Goal: Find specific page/section: Find specific page/section

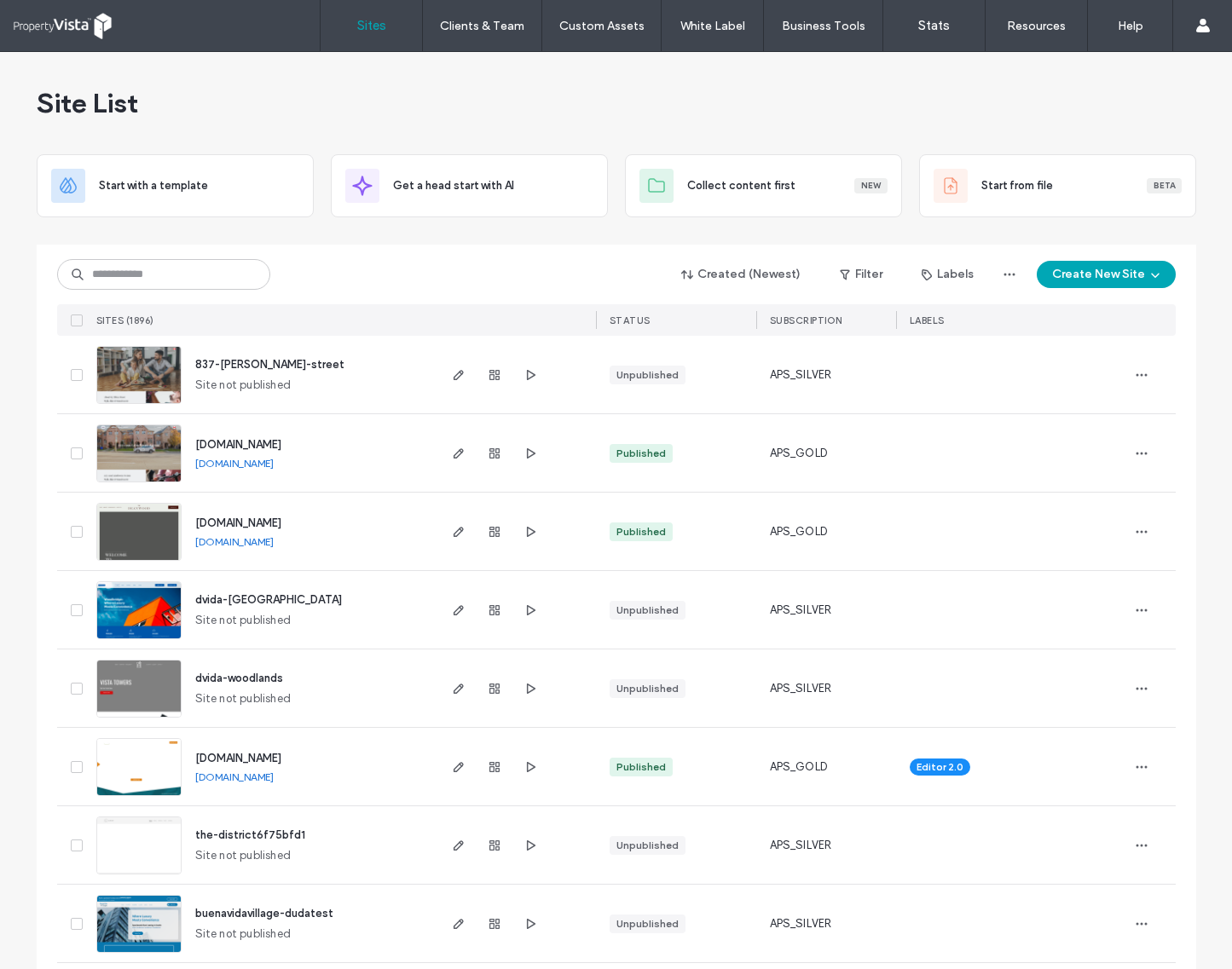
click at [395, 275] on div "Created (Newest) Filter Labels Create New Site" at bounding box center [616, 274] width 1118 height 33
click at [190, 274] on input at bounding box center [164, 274] width 214 height 31
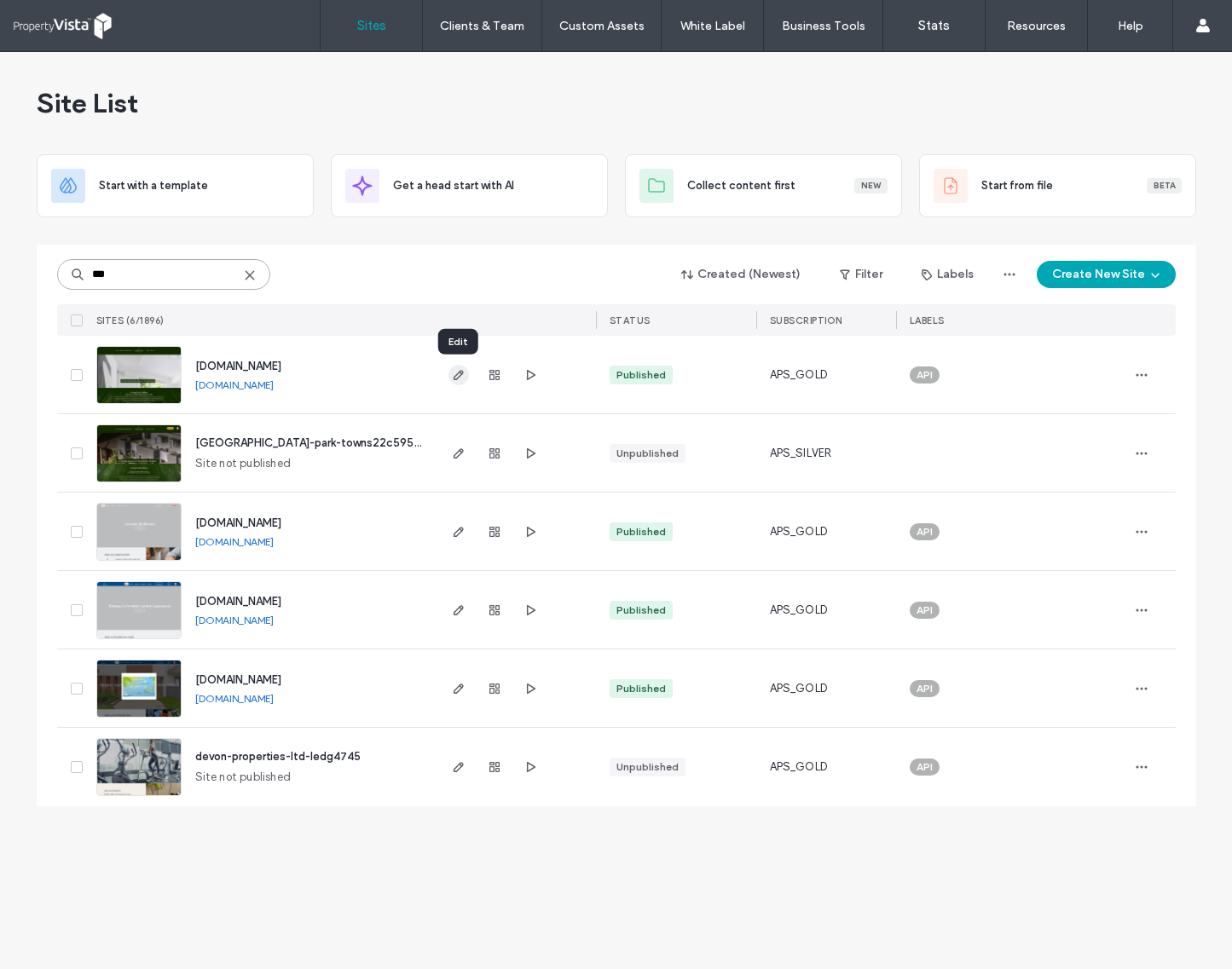
type input "***"
click at [457, 372] on icon "button" at bounding box center [459, 375] width 14 height 14
drag, startPoint x: 141, startPoint y: 265, endPoint x: 72, endPoint y: 266, distance: 69.0
click at [72, 266] on input "***" at bounding box center [164, 274] width 214 height 31
paste input "*****"
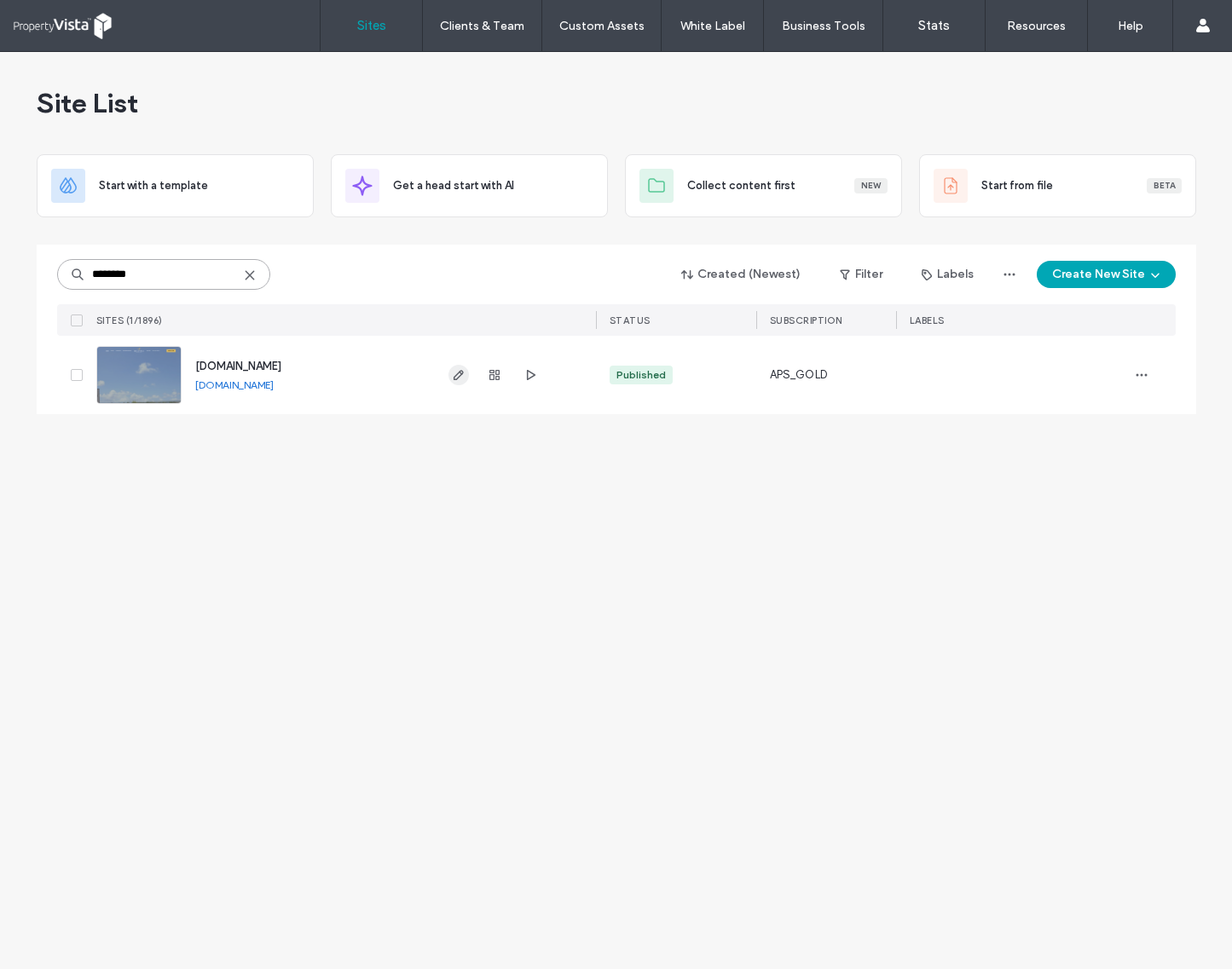
type input "********"
click at [456, 374] on icon "button" at bounding box center [459, 375] width 14 height 14
click at [263, 385] on link "www.rentatbellavista.com" at bounding box center [233, 385] width 78 height 13
click at [169, 262] on input "********" at bounding box center [164, 274] width 214 height 31
drag, startPoint x: 170, startPoint y: 269, endPoint x: 14, endPoint y: 269, distance: 156.0
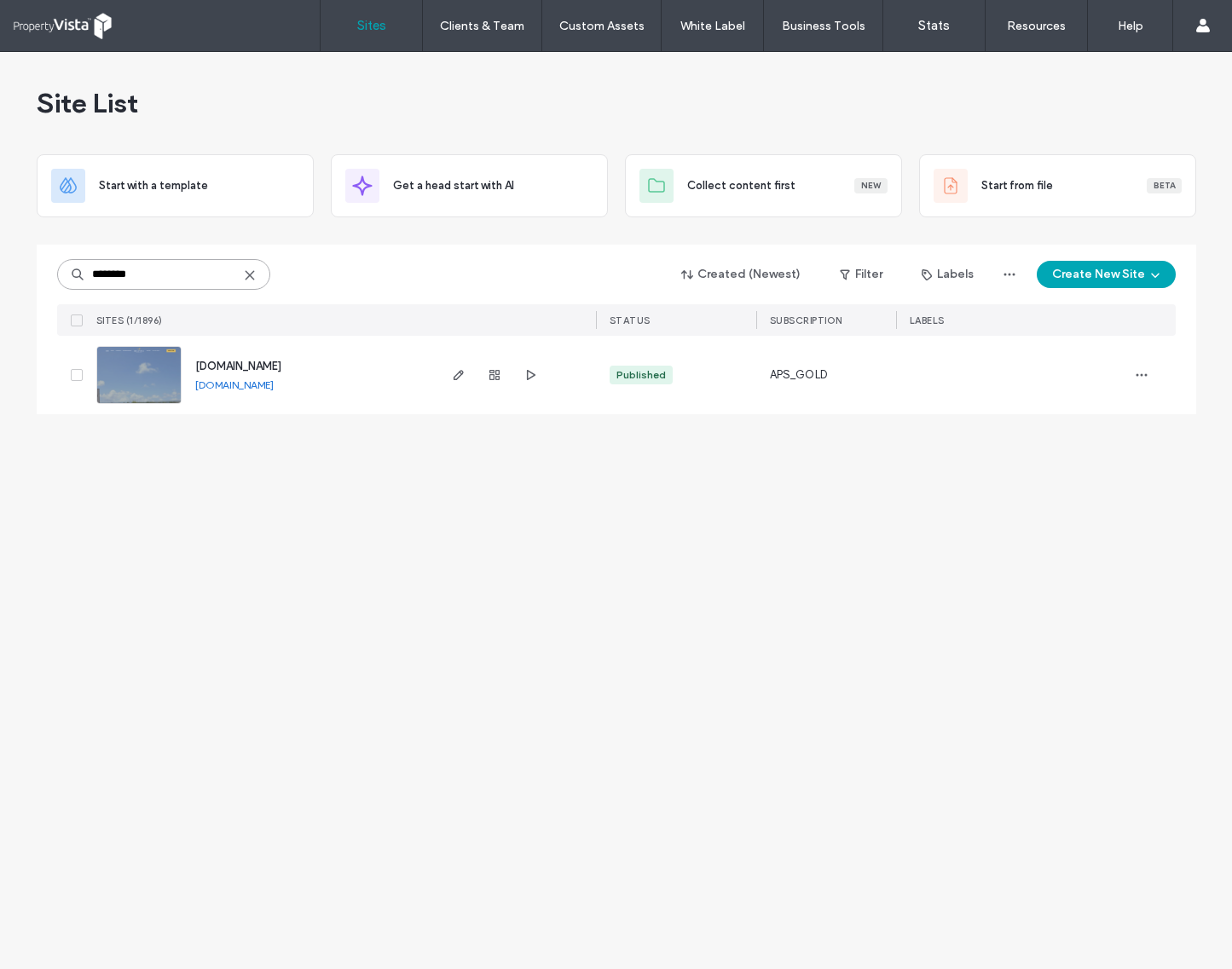
click at [14, 269] on div "Site List Start with a template Get a head start with AI Collect content first …" at bounding box center [616, 511] width 1232 height 918
paste input
click at [221, 389] on link "www.405parkroadnorth.com" at bounding box center [233, 385] width 78 height 13
click at [167, 261] on input "********" at bounding box center [164, 274] width 214 height 31
drag, startPoint x: 185, startPoint y: 267, endPoint x: -4, endPoint y: 267, distance: 189.0
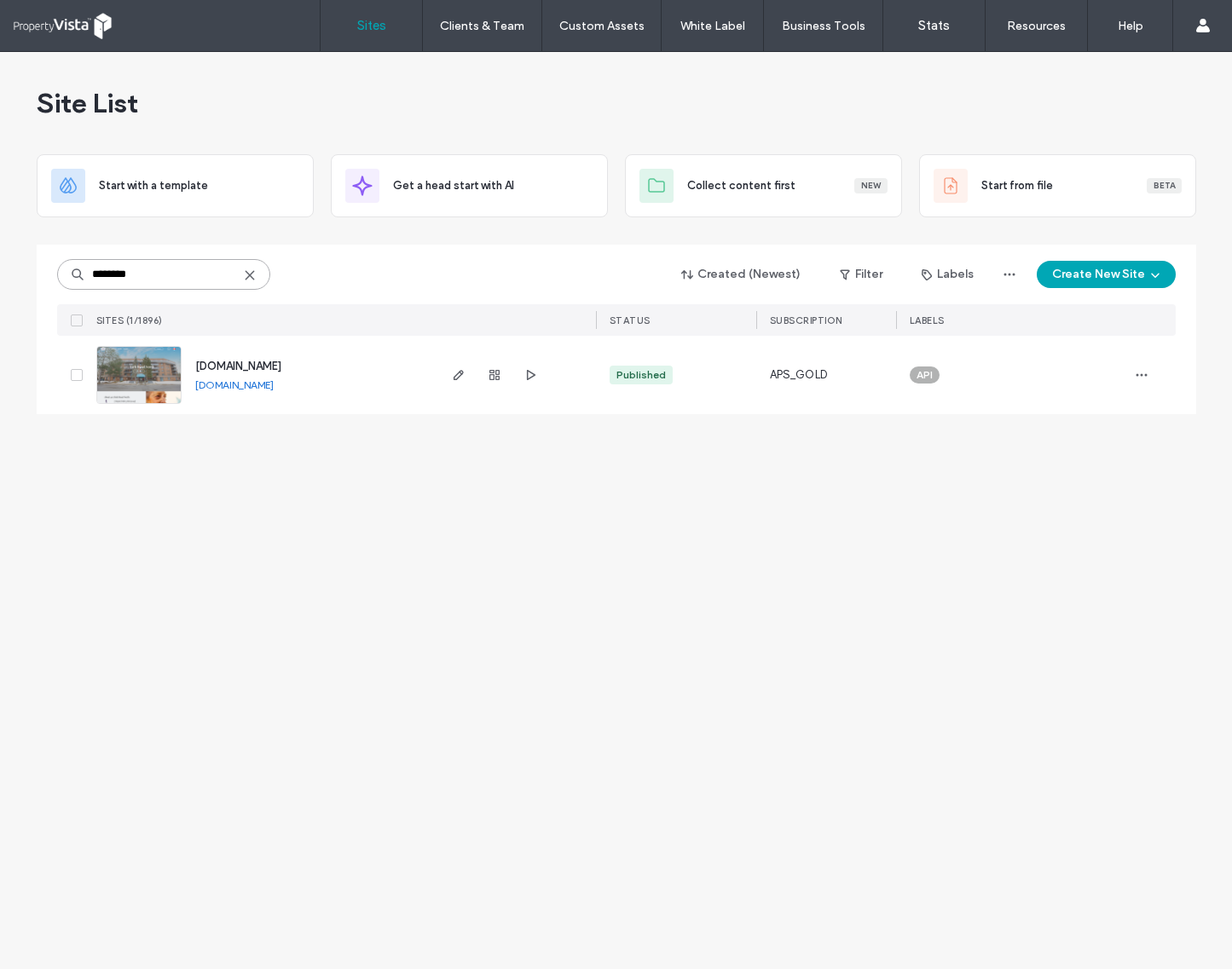
click at [0, 267] on html ".wqwq-1{fill:#231f20;} .cls-1q, .cls-2q { fill-rule: evenodd; } .cls-2q { fill:…" at bounding box center [616, 484] width 1232 height 969
paste input
click at [274, 382] on link "www.thelivelyresidences.com" at bounding box center [233, 385] width 78 height 13
drag, startPoint x: 184, startPoint y: 269, endPoint x: 194, endPoint y: 269, distance: 10.0
click at [184, 269] on input "********" at bounding box center [164, 274] width 214 height 31
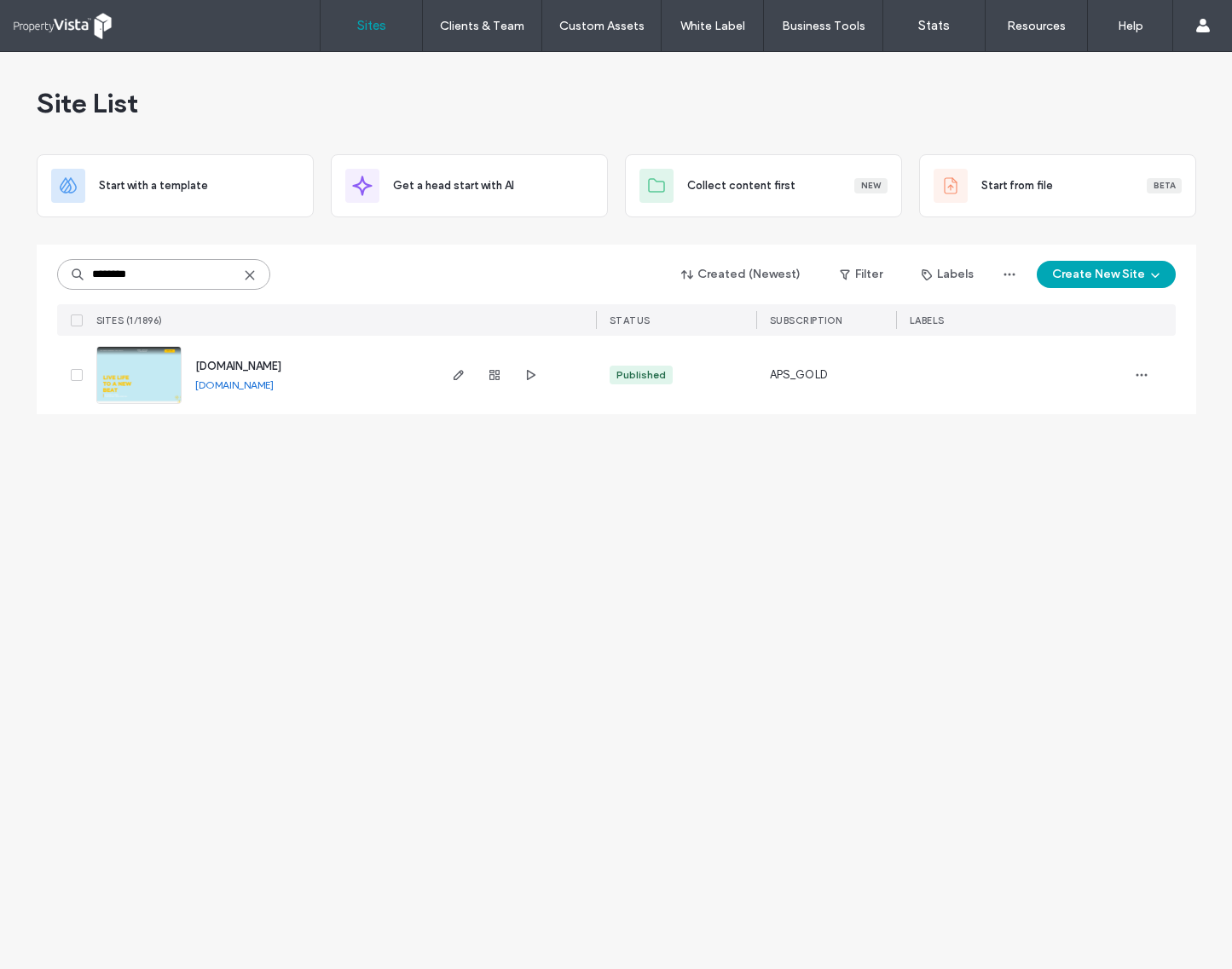
drag, startPoint x: 195, startPoint y: 269, endPoint x: -22, endPoint y: 267, distance: 217.0
click at [0, 267] on html ".wqwq-1{fill:#231f20;} .cls-1q, .cls-2q { fill-rule: evenodd; } .cls-2q { fill:…" at bounding box center [616, 484] width 1232 height 969
paste input
click at [239, 384] on link "www.1475.ca" at bounding box center [233, 385] width 78 height 13
drag, startPoint x: 170, startPoint y: 278, endPoint x: 1, endPoint y: 278, distance: 169.0
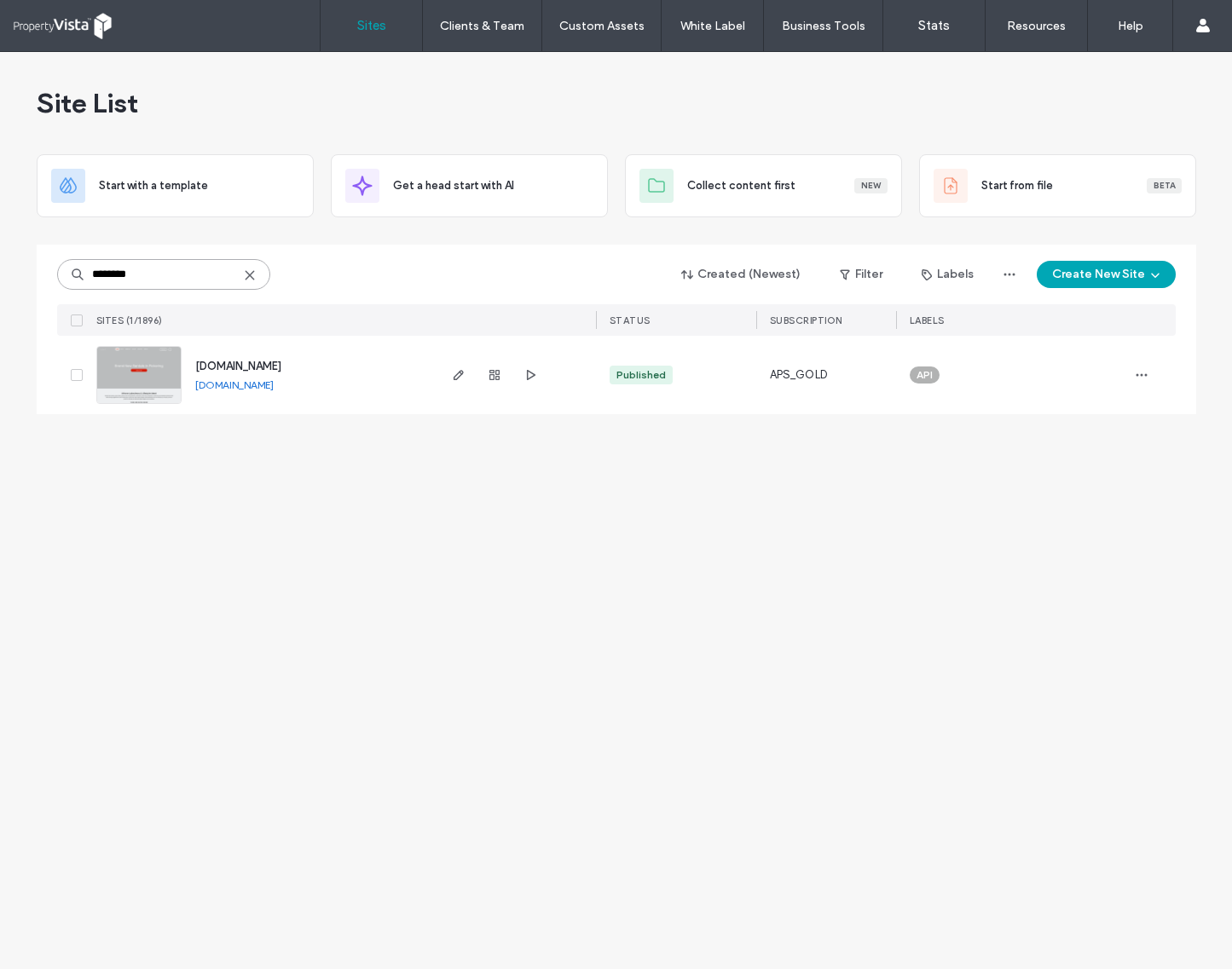
click at [1, 278] on div "Site List Start with a template Get a head start with AI Collect content first …" at bounding box center [616, 511] width 1232 height 918
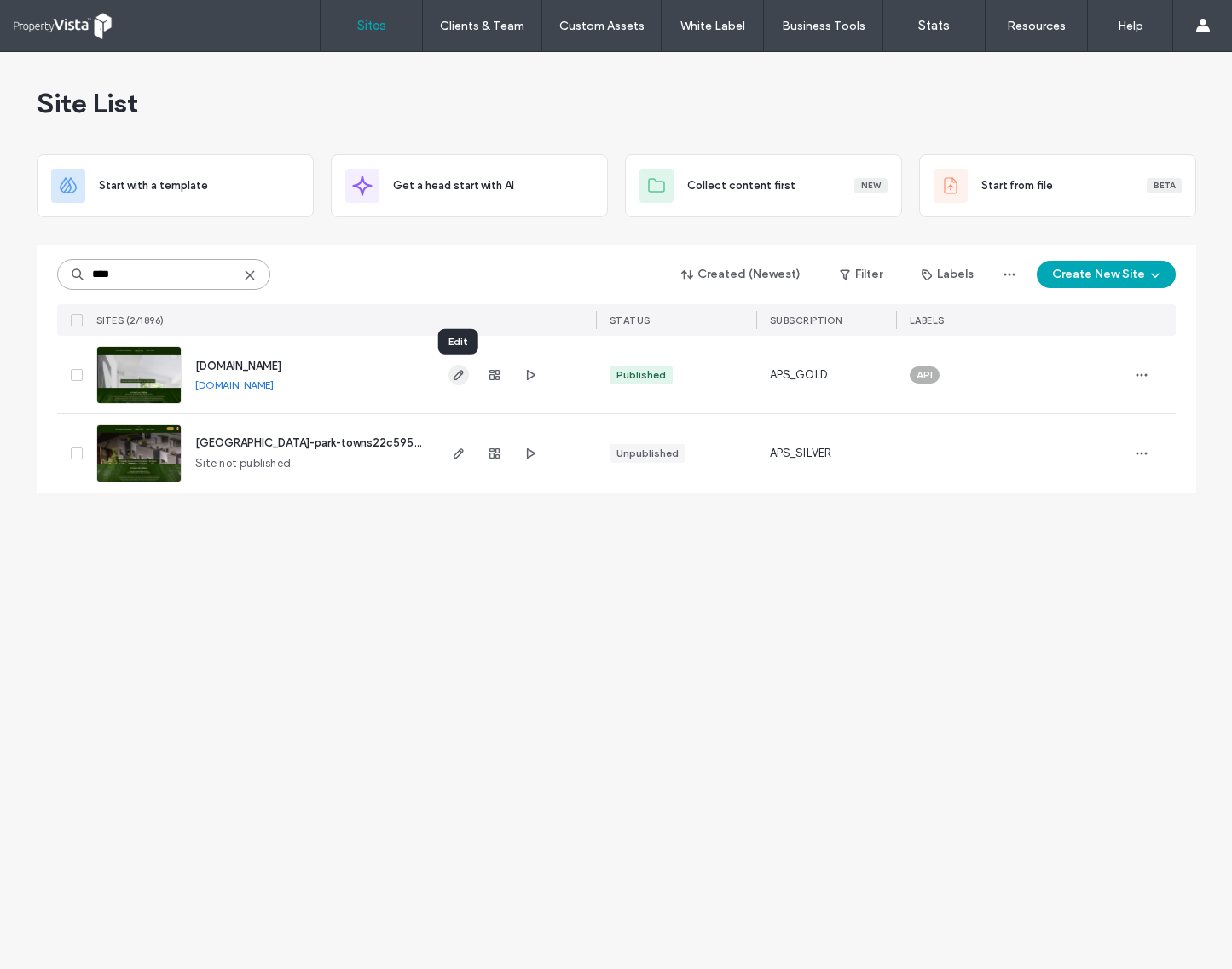
type input "****"
click at [455, 377] on icon "button" at bounding box center [459, 375] width 14 height 14
click at [147, 273] on input "****" at bounding box center [164, 274] width 214 height 31
drag, startPoint x: 159, startPoint y: 274, endPoint x: 14, endPoint y: 274, distance: 145.0
click at [14, 274] on div "Site List Start with a template Get a head start with AI Collect content first …" at bounding box center [616, 511] width 1232 height 918
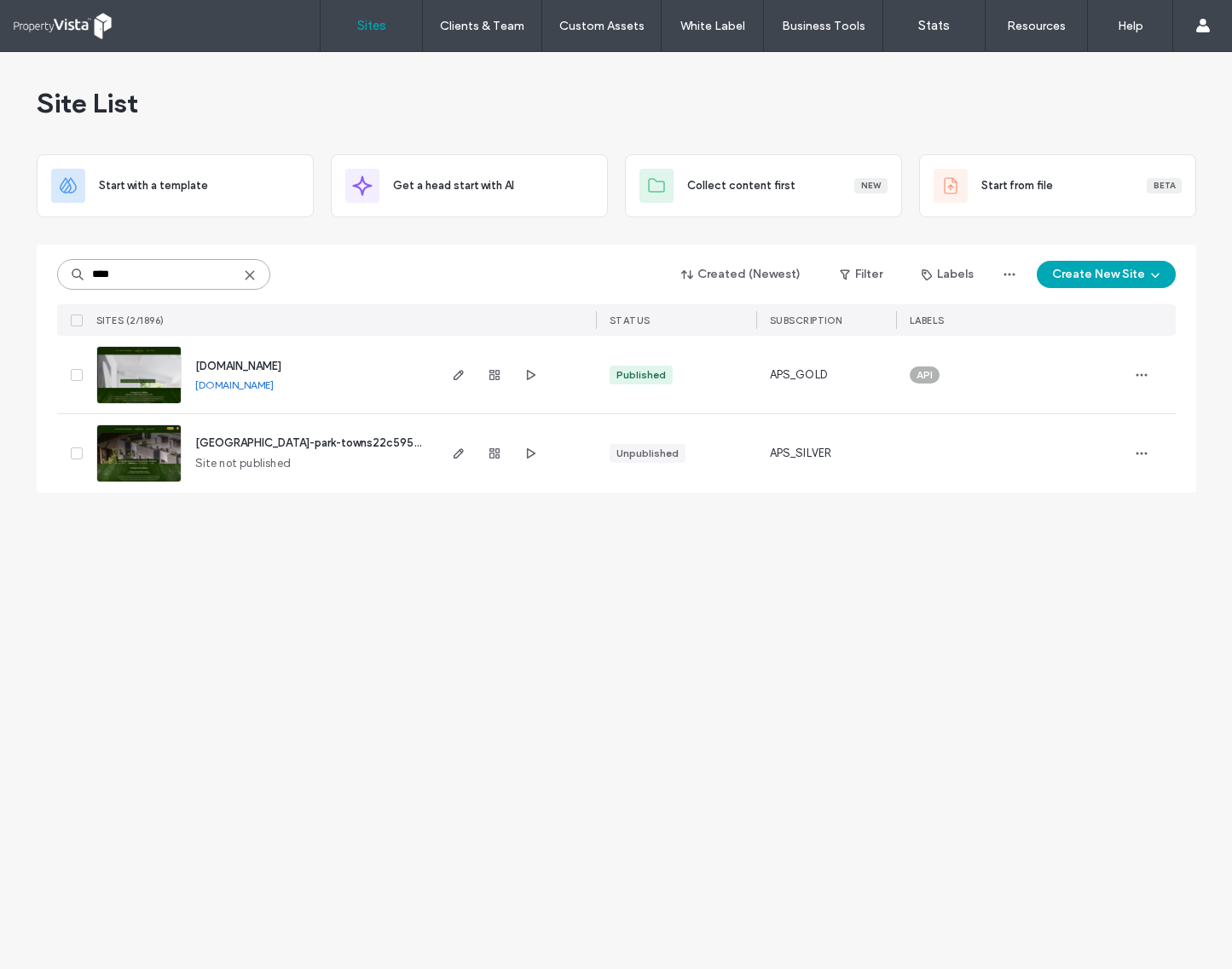
paste input "****"
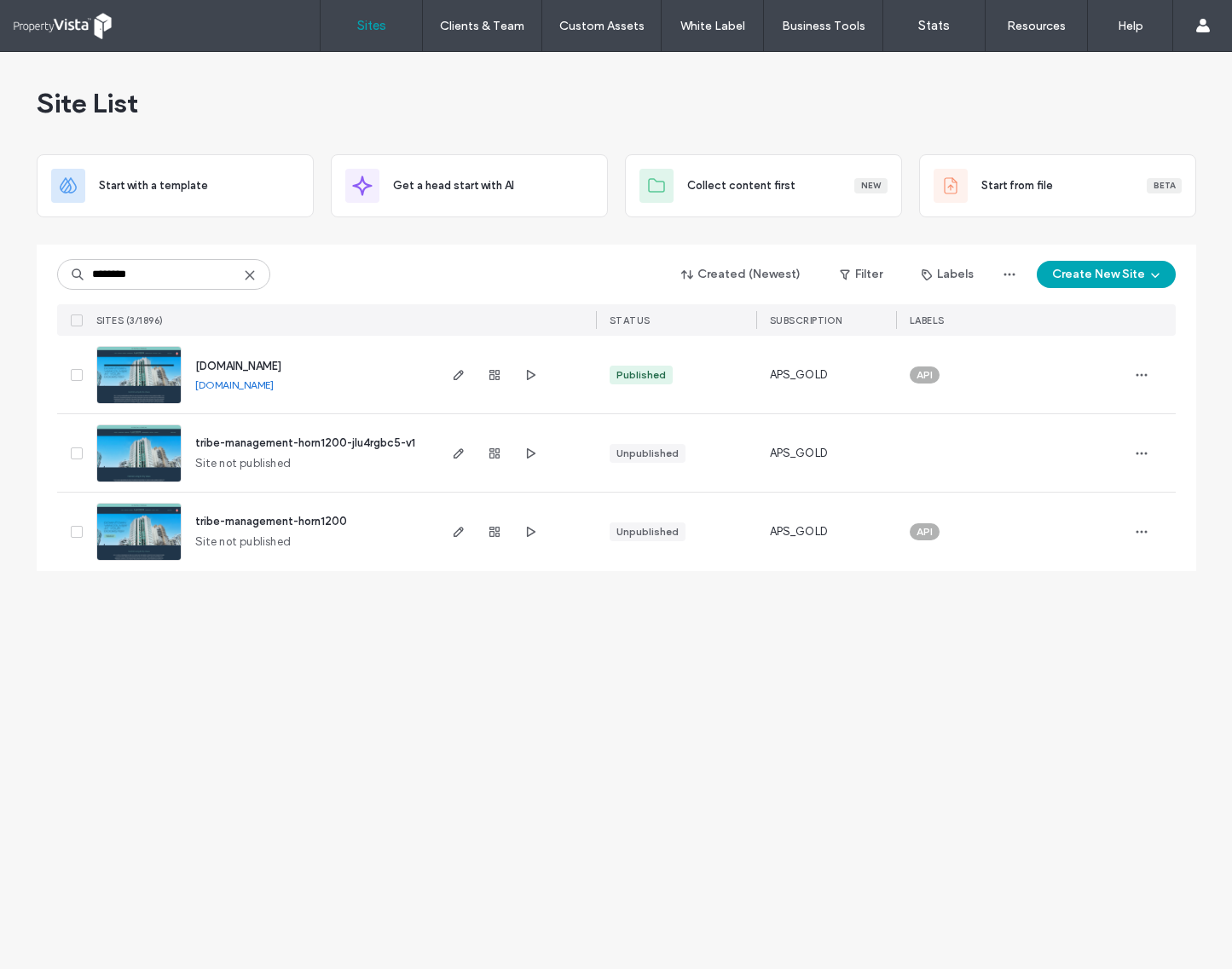
click at [274, 389] on link "www.landisresidences.com" at bounding box center [233, 385] width 78 height 13
drag, startPoint x: 162, startPoint y: 274, endPoint x: -102, endPoint y: 274, distance: 264.0
click at [0, 274] on html ".wqwq-1{fill:#231f20;} .cls-1q, .cls-2q { fill-rule: evenodd; } .cls-2q { fill:…" at bounding box center [616, 484] width 1232 height 969
paste input
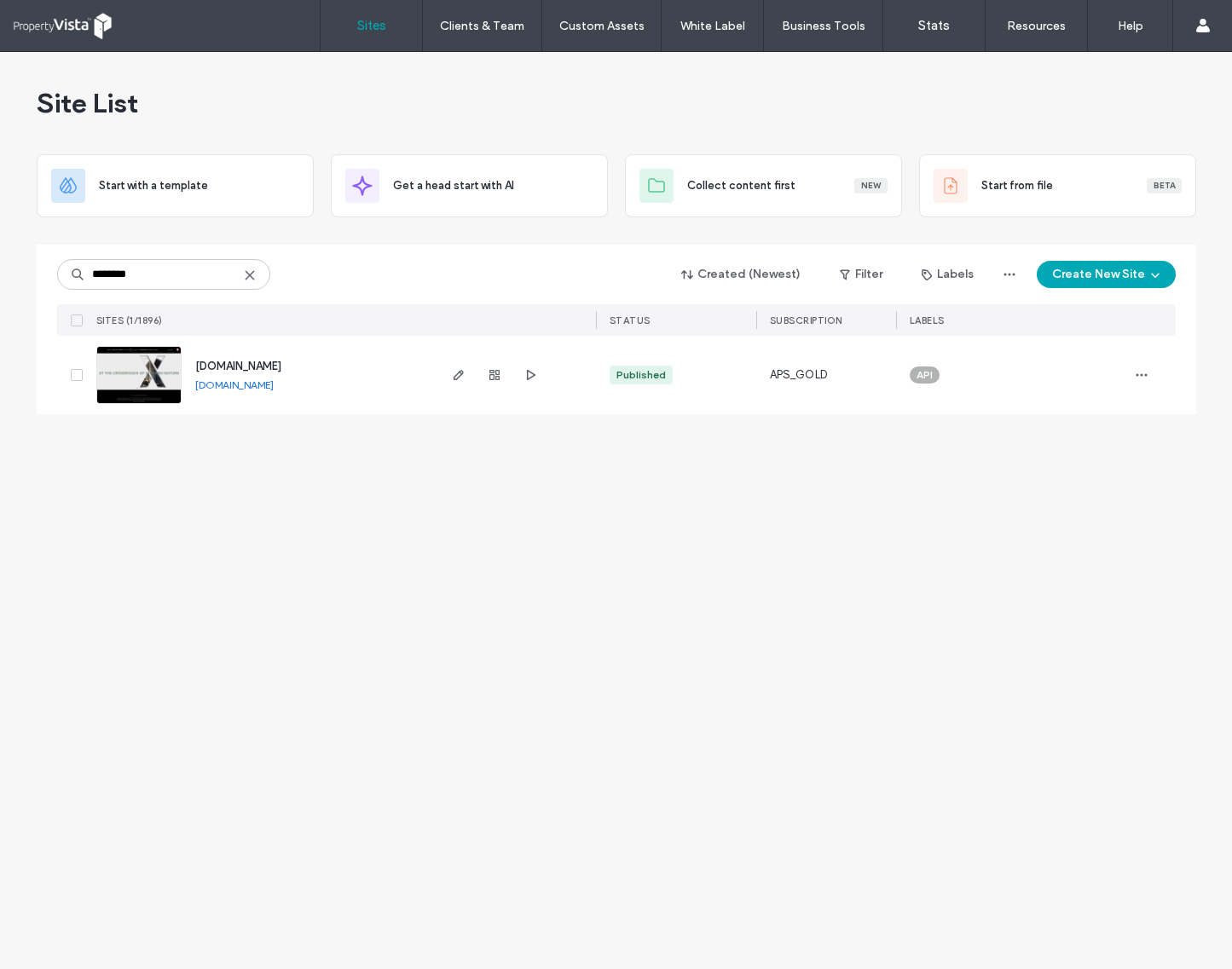
click at [274, 386] on link "www.rentsheridancrossing.com" at bounding box center [233, 385] width 78 height 13
drag, startPoint x: 168, startPoint y: 269, endPoint x: -63, endPoint y: 269, distance: 231.0
click at [0, 269] on html ".wqwq-1{fill:#231f20;} .cls-1q, .cls-2q { fill-rule: evenodd; } .cls-2q { fill:…" at bounding box center [616, 484] width 1232 height 969
paste input
click at [274, 386] on link "www.rentthecomo.com" at bounding box center [233, 385] width 78 height 13
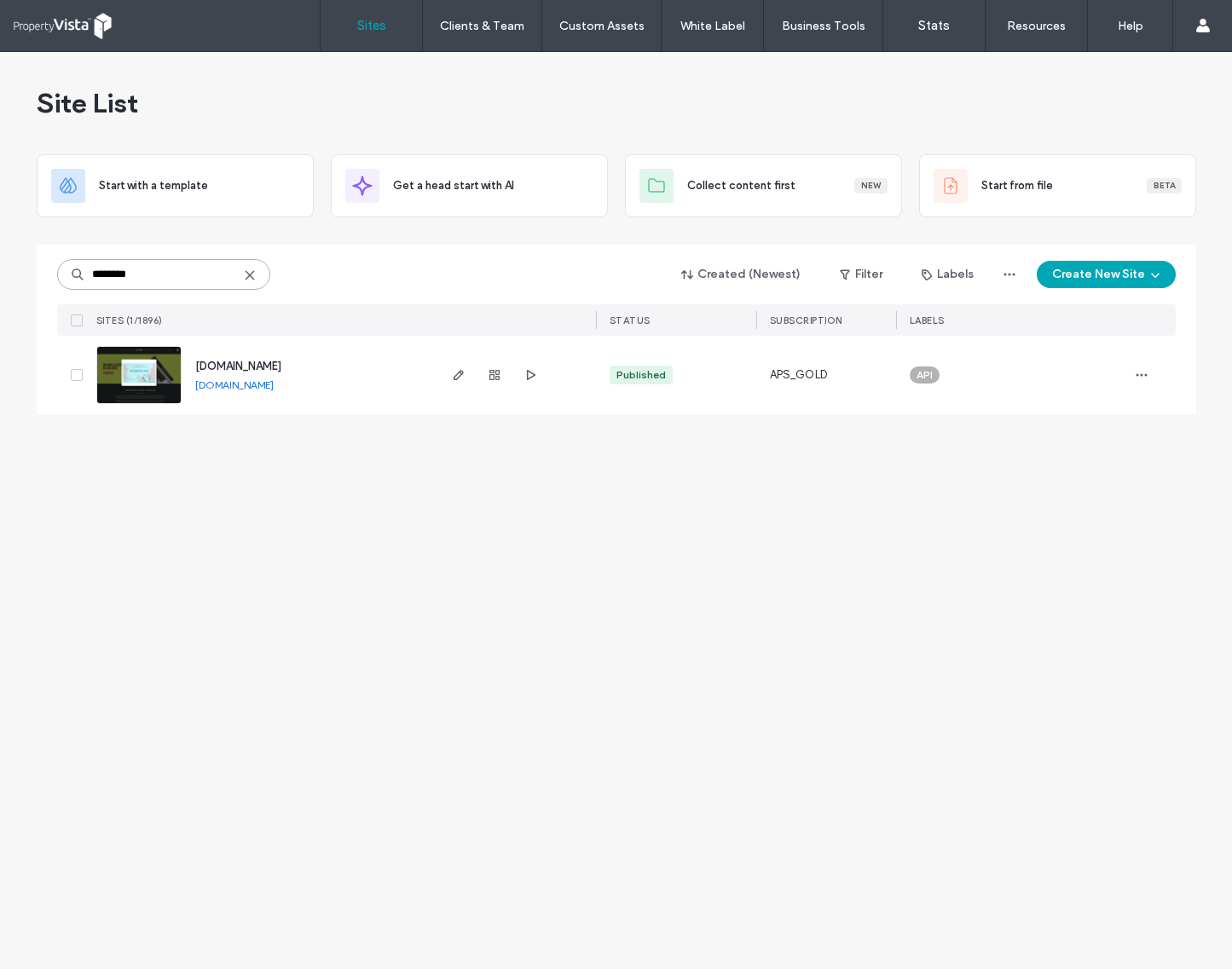
drag, startPoint x: 150, startPoint y: 269, endPoint x: -123, endPoint y: 271, distance: 273.0
click at [0, 271] on html ".wqwq-1{fill:#231f20;} .cls-1q, .cls-2q { fill-rule: evenodd; } .cls-2q { fill:…" at bounding box center [616, 484] width 1232 height 969
paste input
click at [274, 387] on link "www.osloonfifth.com" at bounding box center [233, 385] width 78 height 13
drag, startPoint x: 155, startPoint y: 275, endPoint x: -98, endPoint y: 275, distance: 253.0
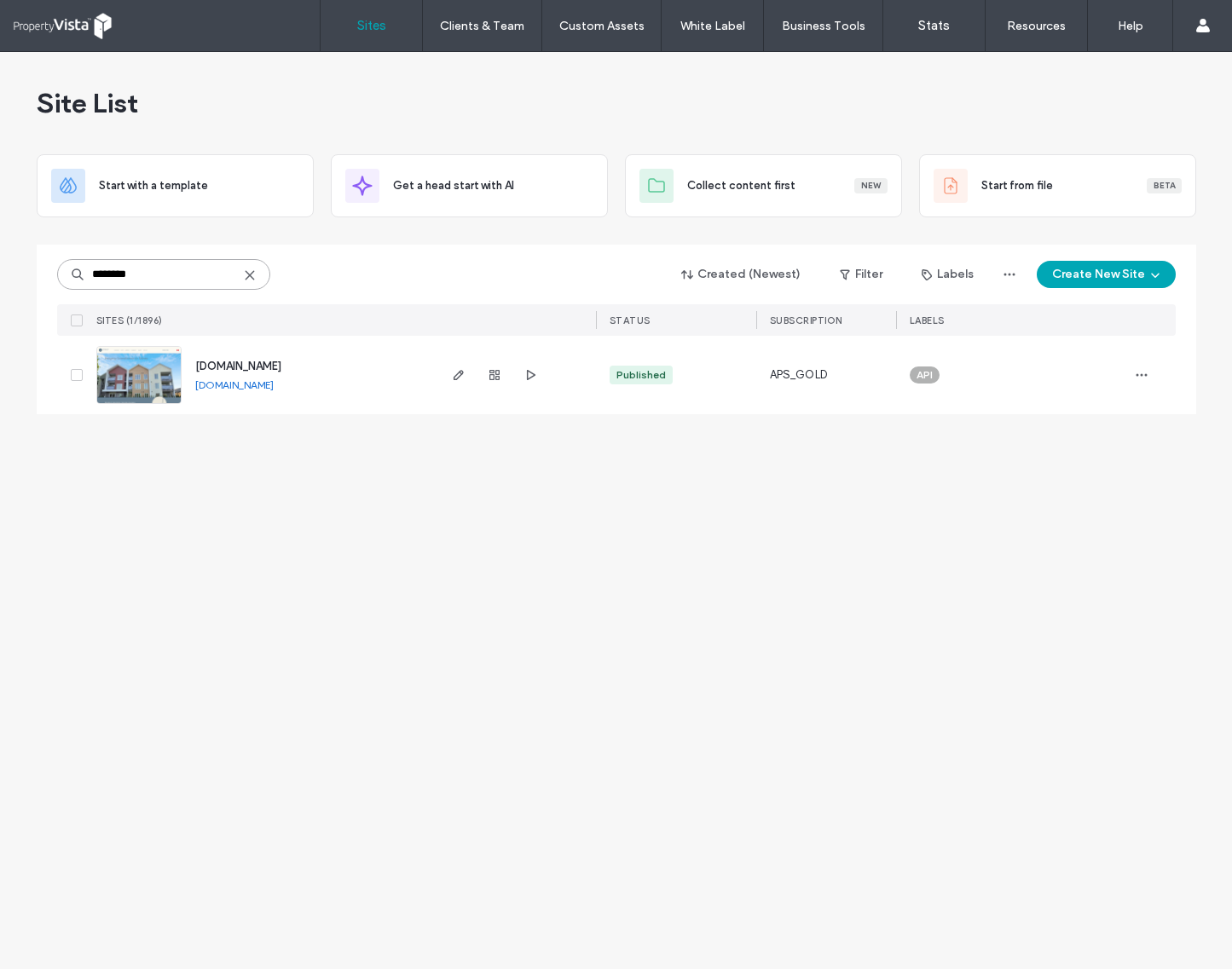
click at [0, 275] on html ".wqwq-1{fill:#231f20;} .cls-1q, .cls-2q { fill-rule: evenodd; } .cls-2q { fill:…" at bounding box center [616, 484] width 1232 height 969
paste input
click at [267, 387] on link "www.rentthecove.com" at bounding box center [233, 385] width 78 height 13
drag, startPoint x: 202, startPoint y: 271, endPoint x: -44, endPoint y: 269, distance: 246.0
click at [0, 269] on html ".wqwq-1{fill:#231f20;} .cls-1q, .cls-2q { fill-rule: evenodd; } .cls-2q { fill:…" at bounding box center [616, 484] width 1232 height 969
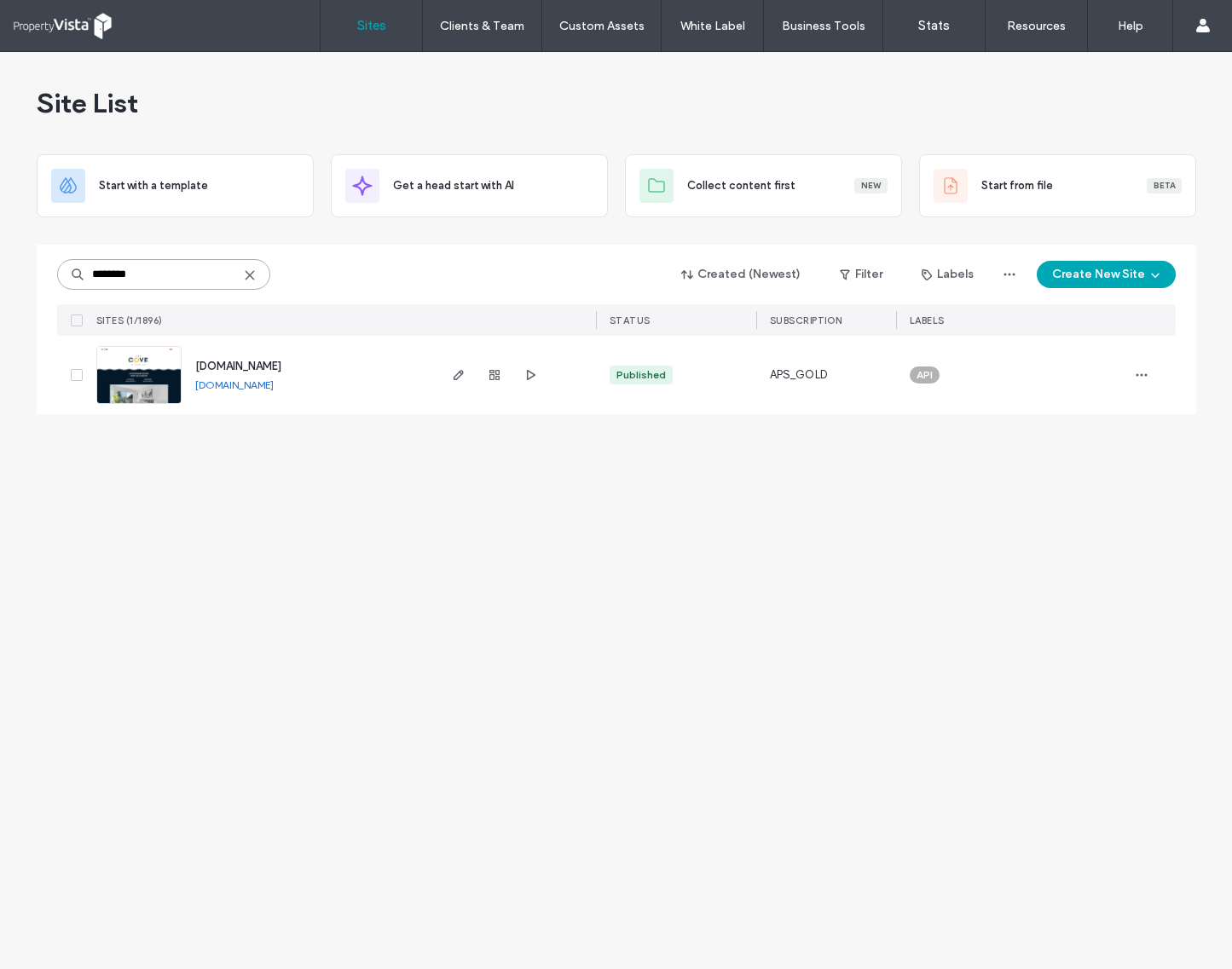
paste input "**********"
type input "**********"
click at [461, 375] on use "button" at bounding box center [458, 375] width 10 height 10
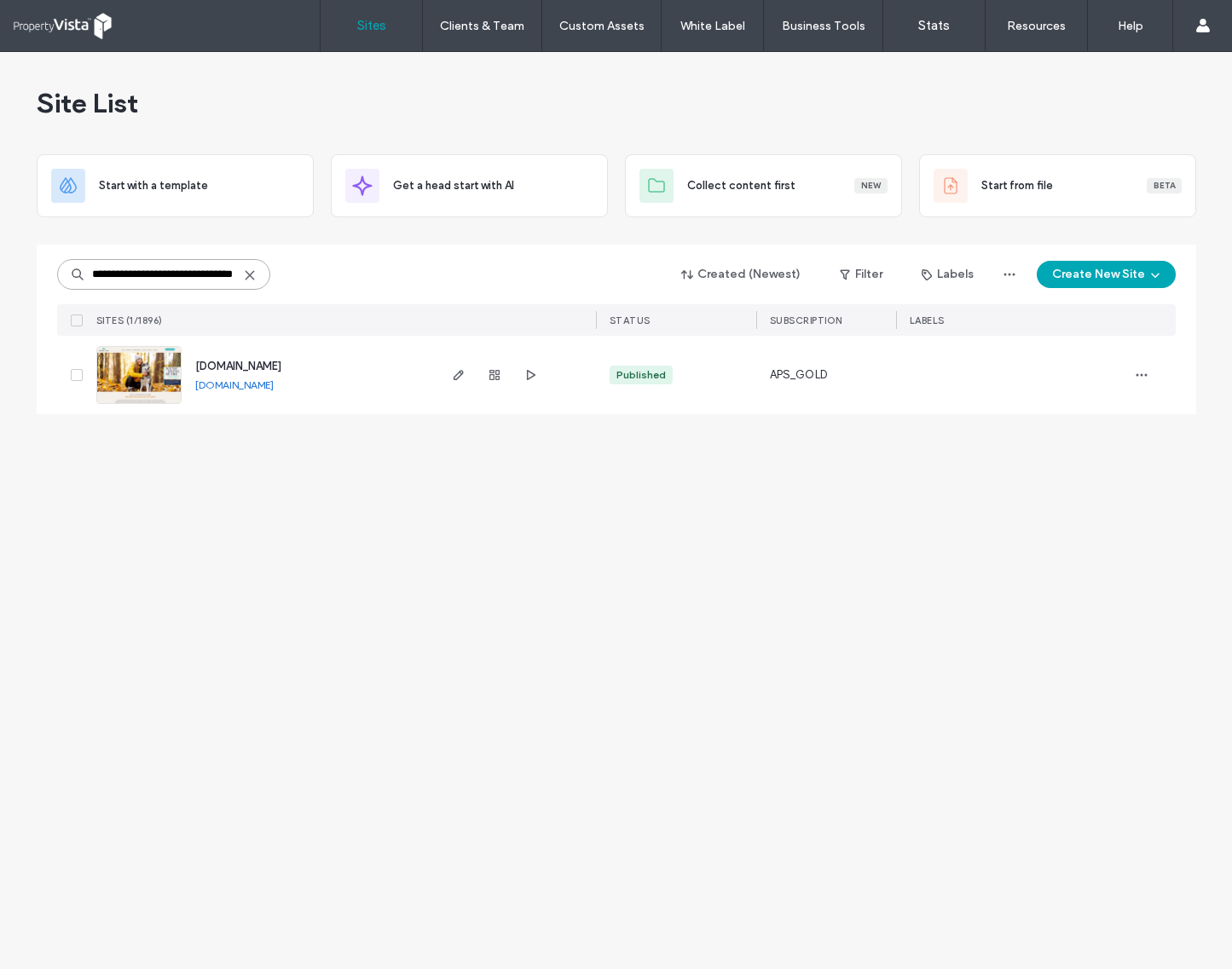
click at [141, 266] on input "**********" at bounding box center [164, 274] width 214 height 31
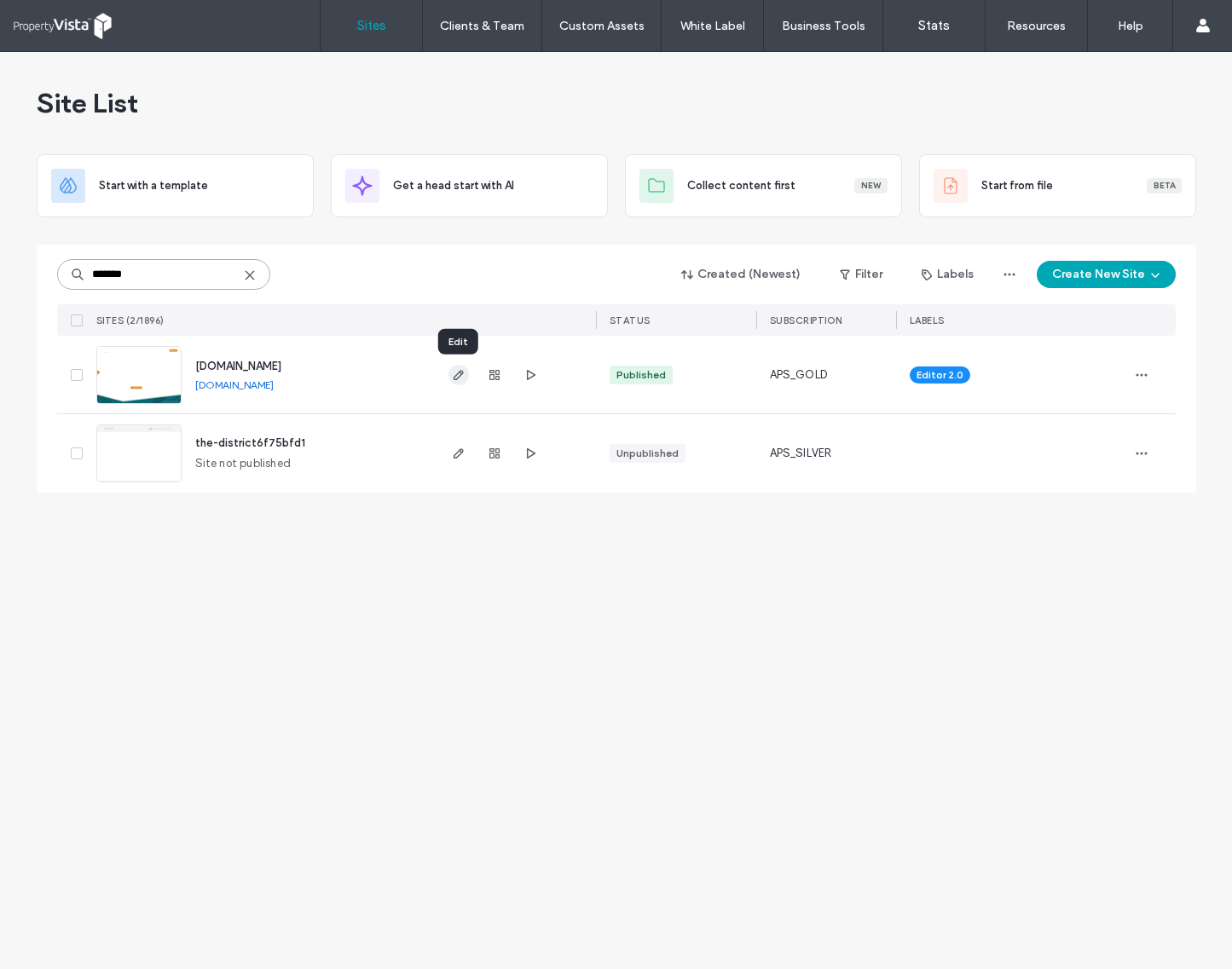
type input "*******"
click at [452, 377] on icon "button" at bounding box center [459, 375] width 14 height 14
click at [491, 377] on icon "button" at bounding box center [494, 375] width 14 height 14
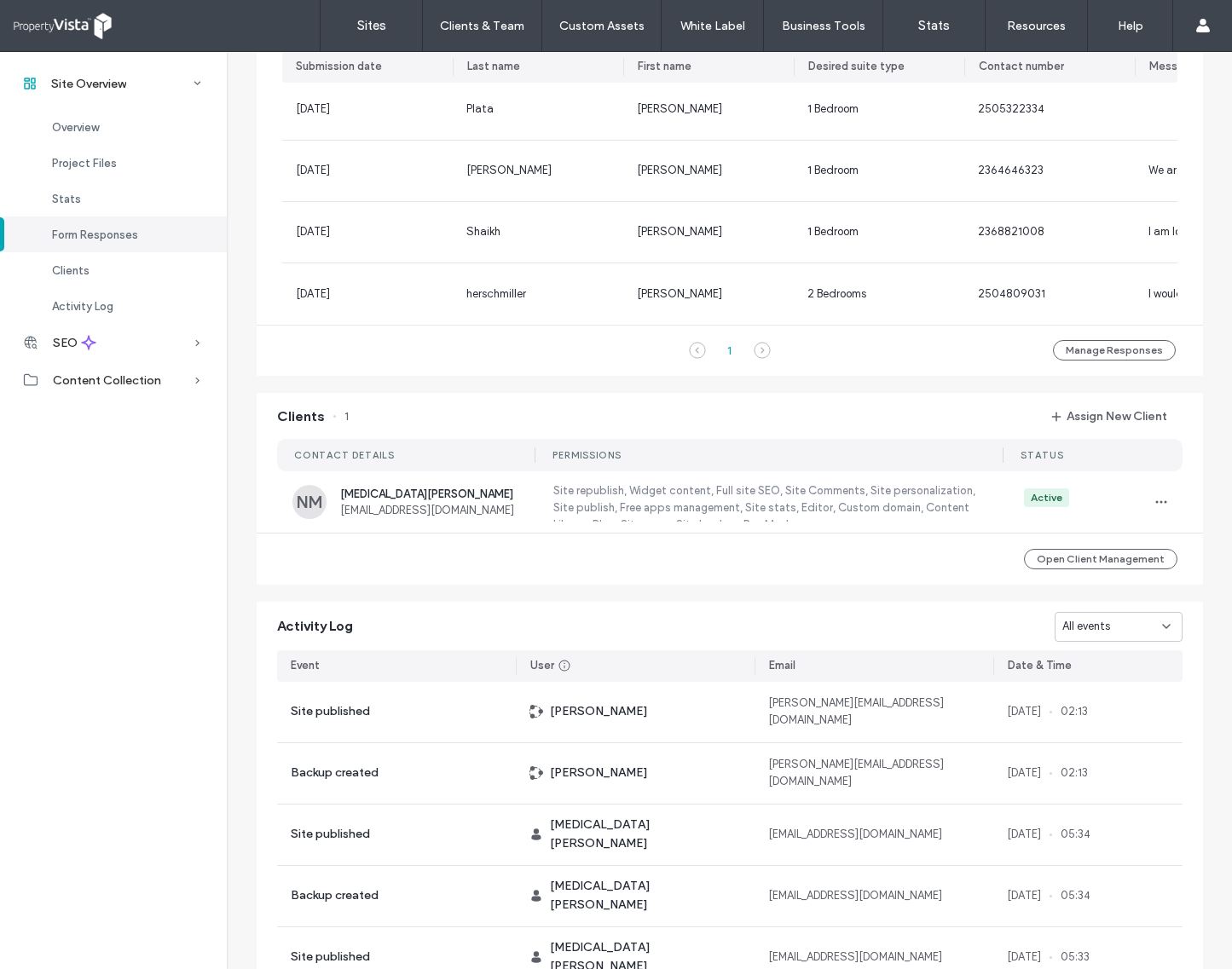
scroll to position [1172, 0]
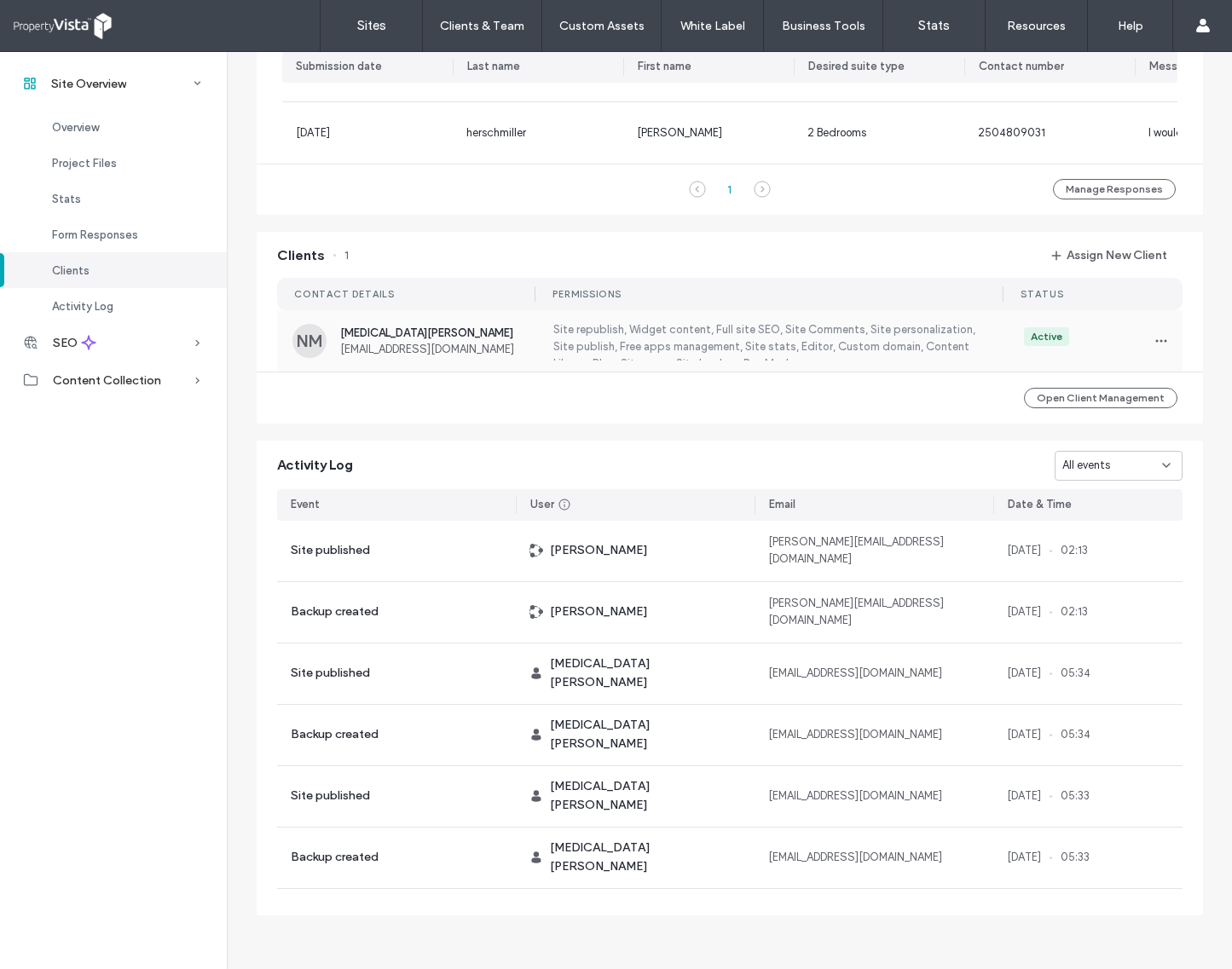
scroll to position [1337, 0]
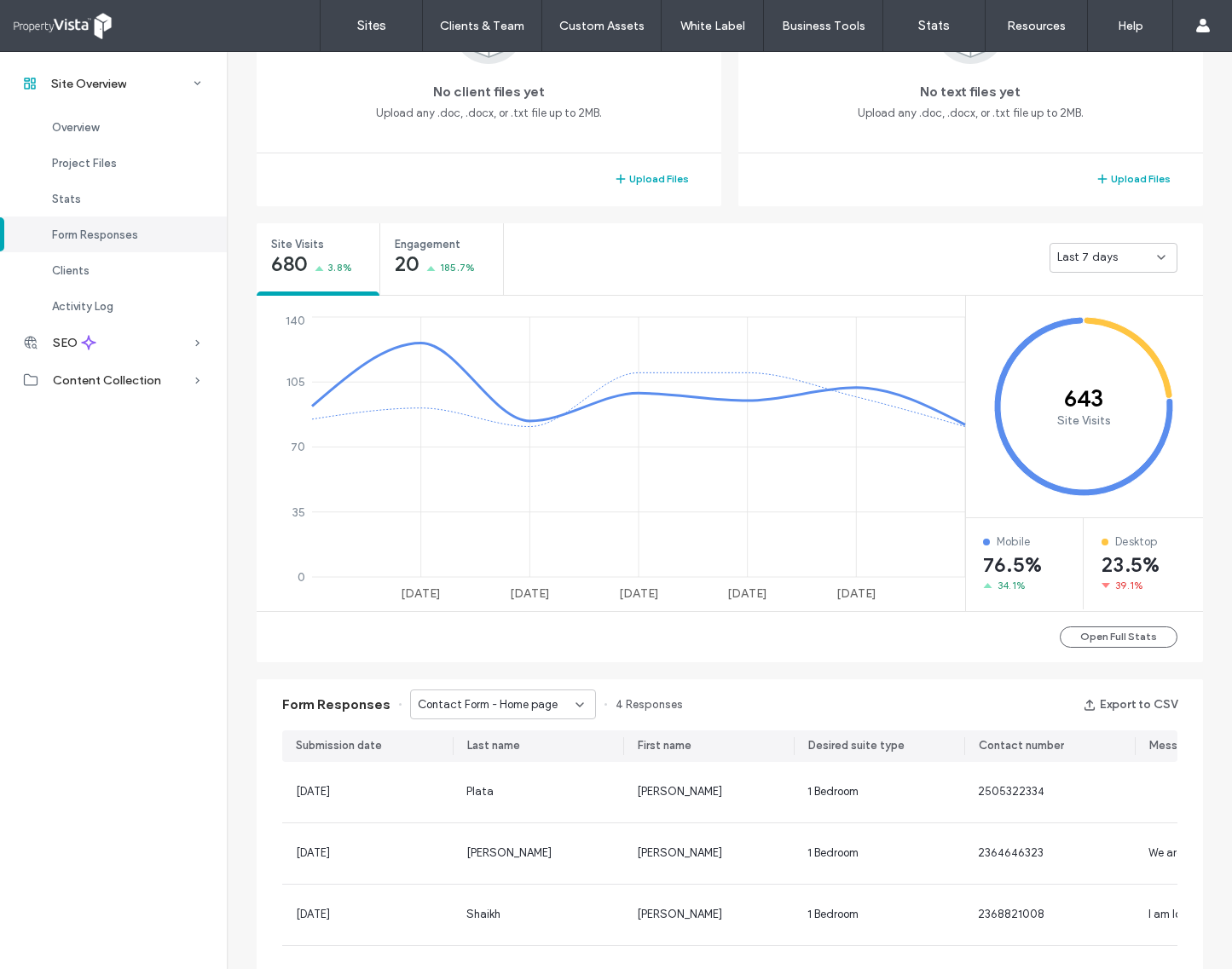
scroll to position [330, 0]
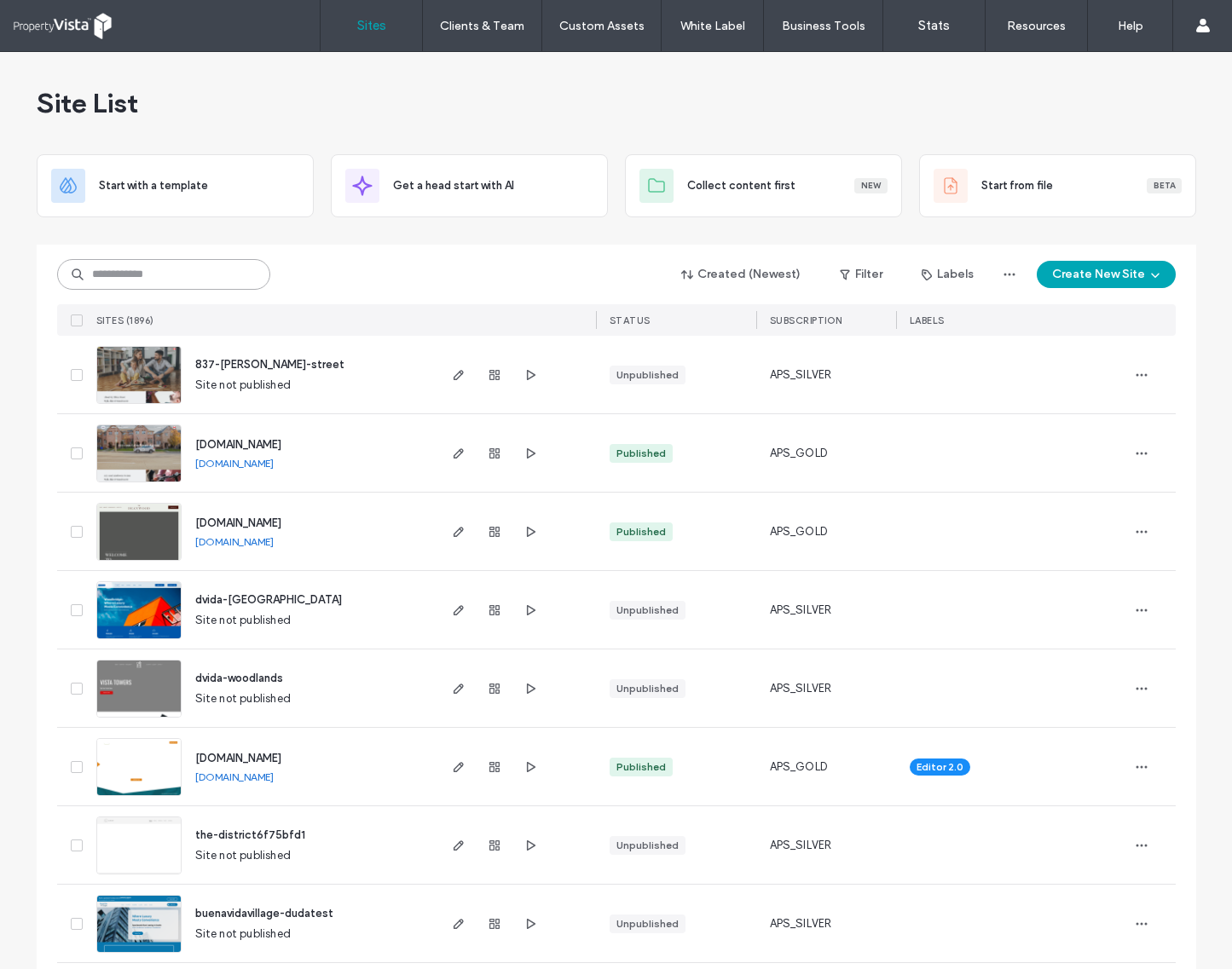
click at [169, 269] on input at bounding box center [164, 274] width 214 height 31
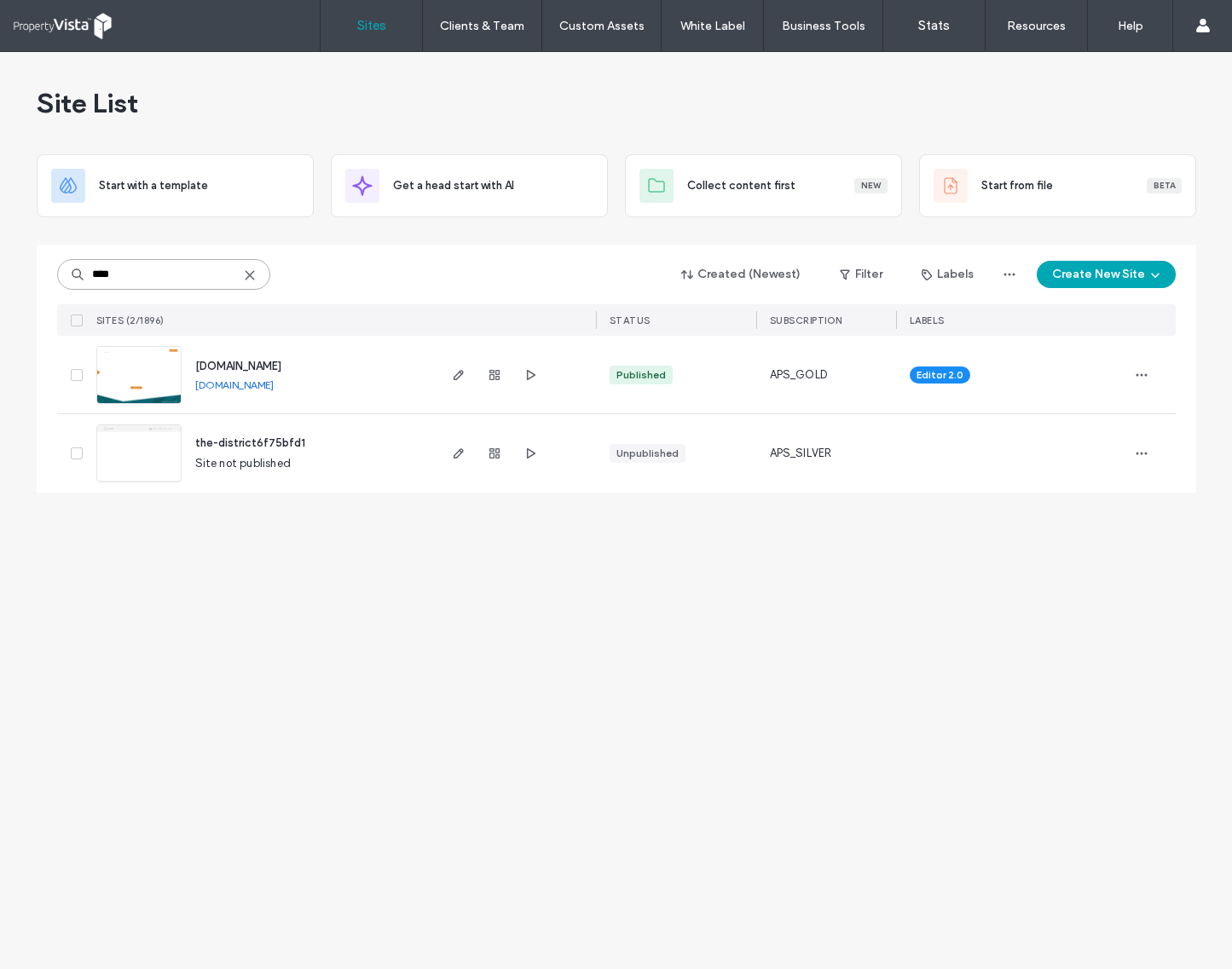
type input "****"
click at [347, 389] on div "www.thedistrictlangford.com www.thedistrictlangford.com" at bounding box center [308, 375] width 253 height 77
copy div "www.thedistrictlangford.com"
click at [585, 105] on div "Site List" at bounding box center [616, 103] width 1160 height 102
click at [179, 270] on input "****" at bounding box center [164, 274] width 214 height 31
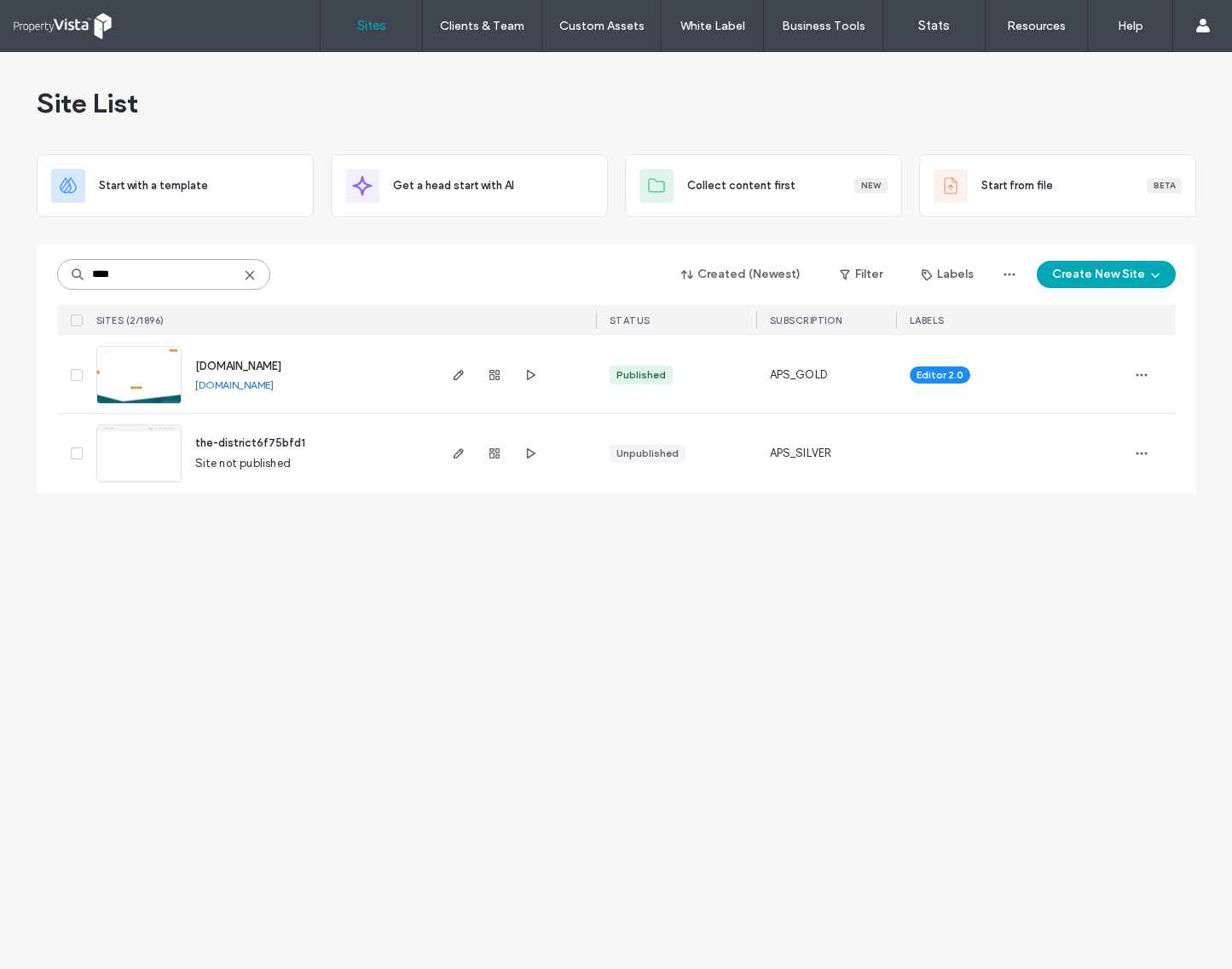
drag, startPoint x: 181, startPoint y: 270, endPoint x: 65, endPoint y: 286, distance: 117.1
click at [65, 286] on input "****" at bounding box center [164, 274] width 214 height 31
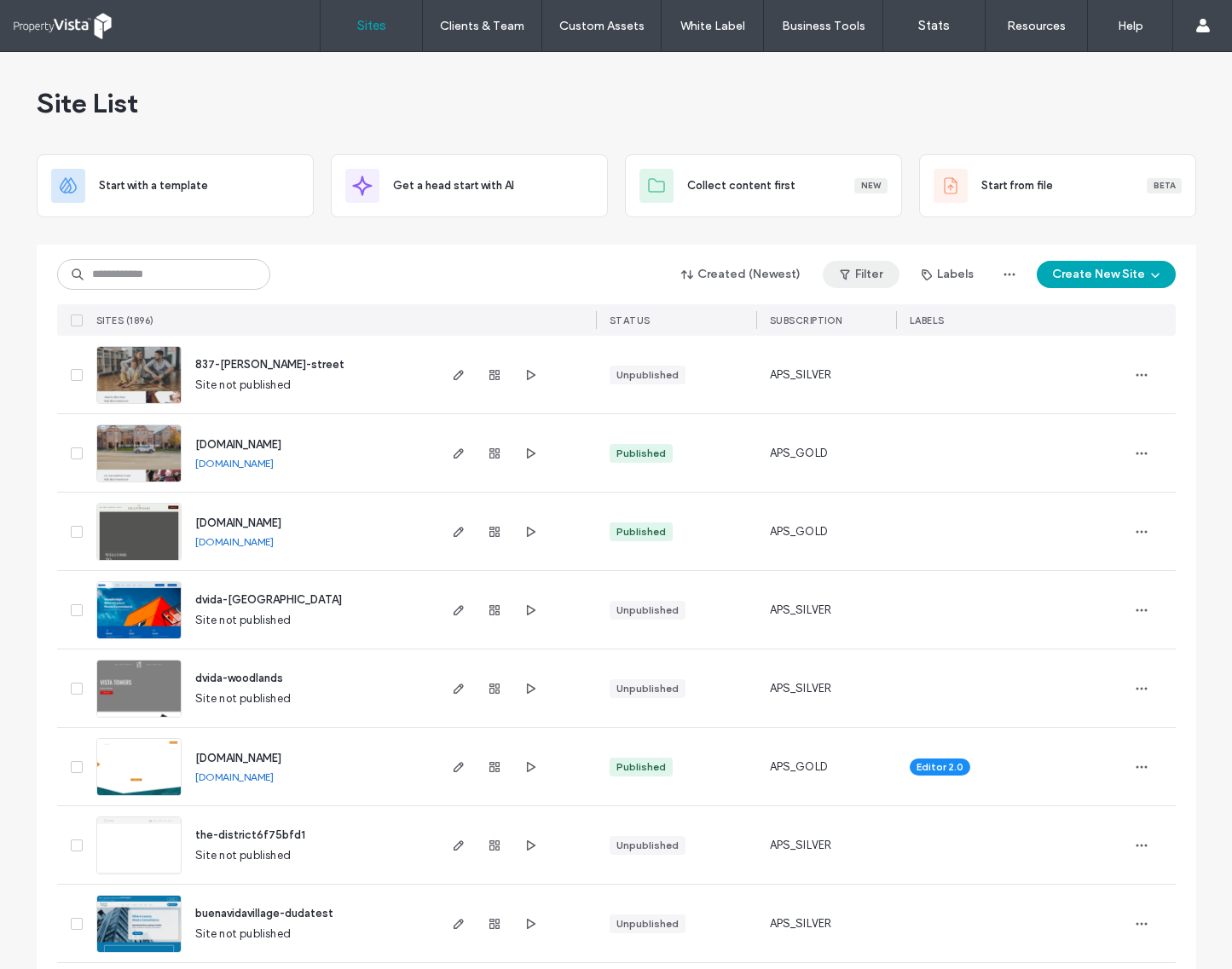
click at [874, 282] on button "Filter" at bounding box center [861, 275] width 77 height 28
click at [1008, 266] on span "button" at bounding box center [1010, 275] width 28 height 28
click at [472, 249] on div "Created (Newest) Filter Labels Create New Site SITES (1896) STATUS SUBSCRIPTION…" at bounding box center [616, 290] width 1118 height 91
click at [504, 113] on div "Site List" at bounding box center [616, 103] width 1160 height 102
click at [553, 232] on div at bounding box center [616, 238] width 1160 height 14
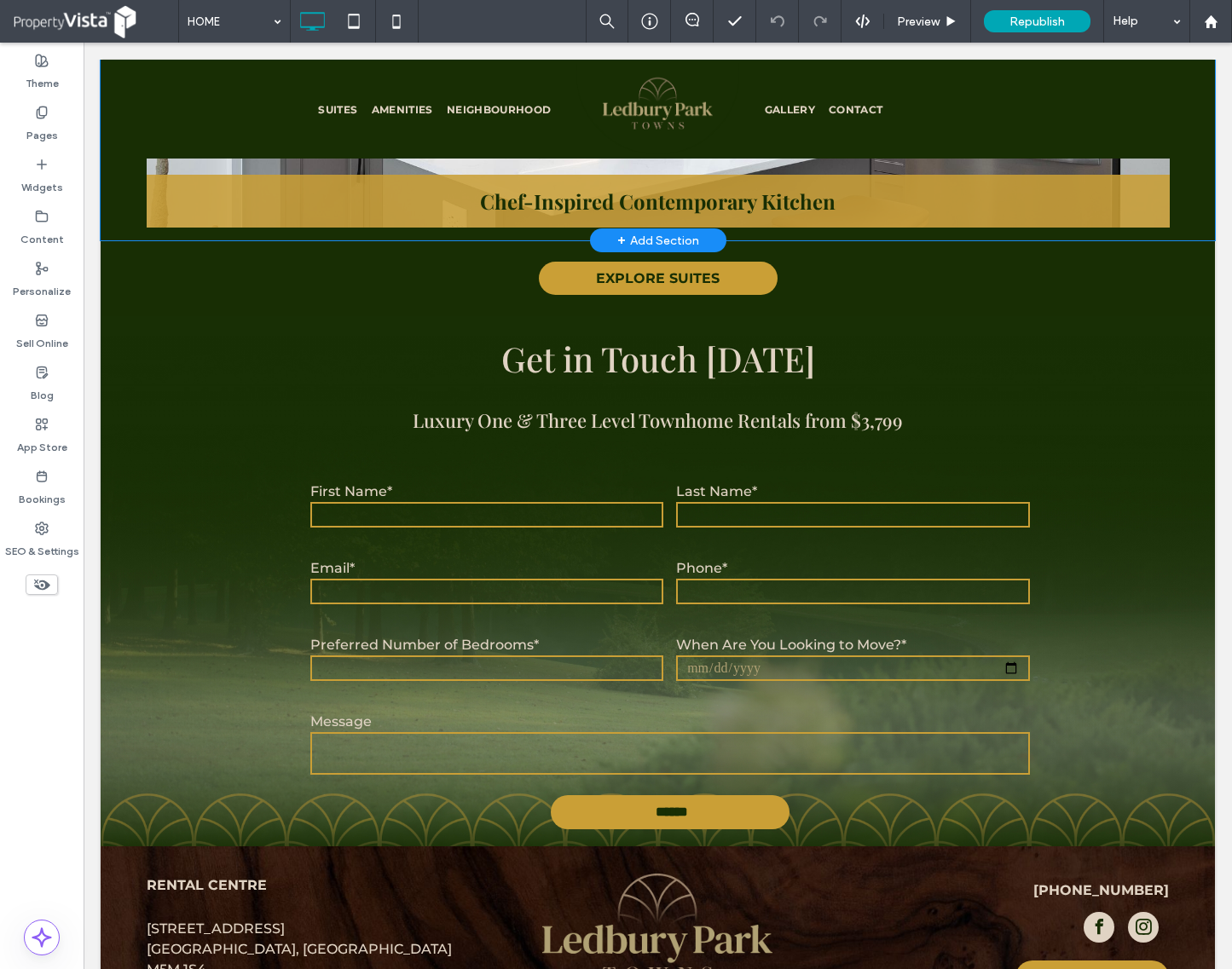
scroll to position [3197, 0]
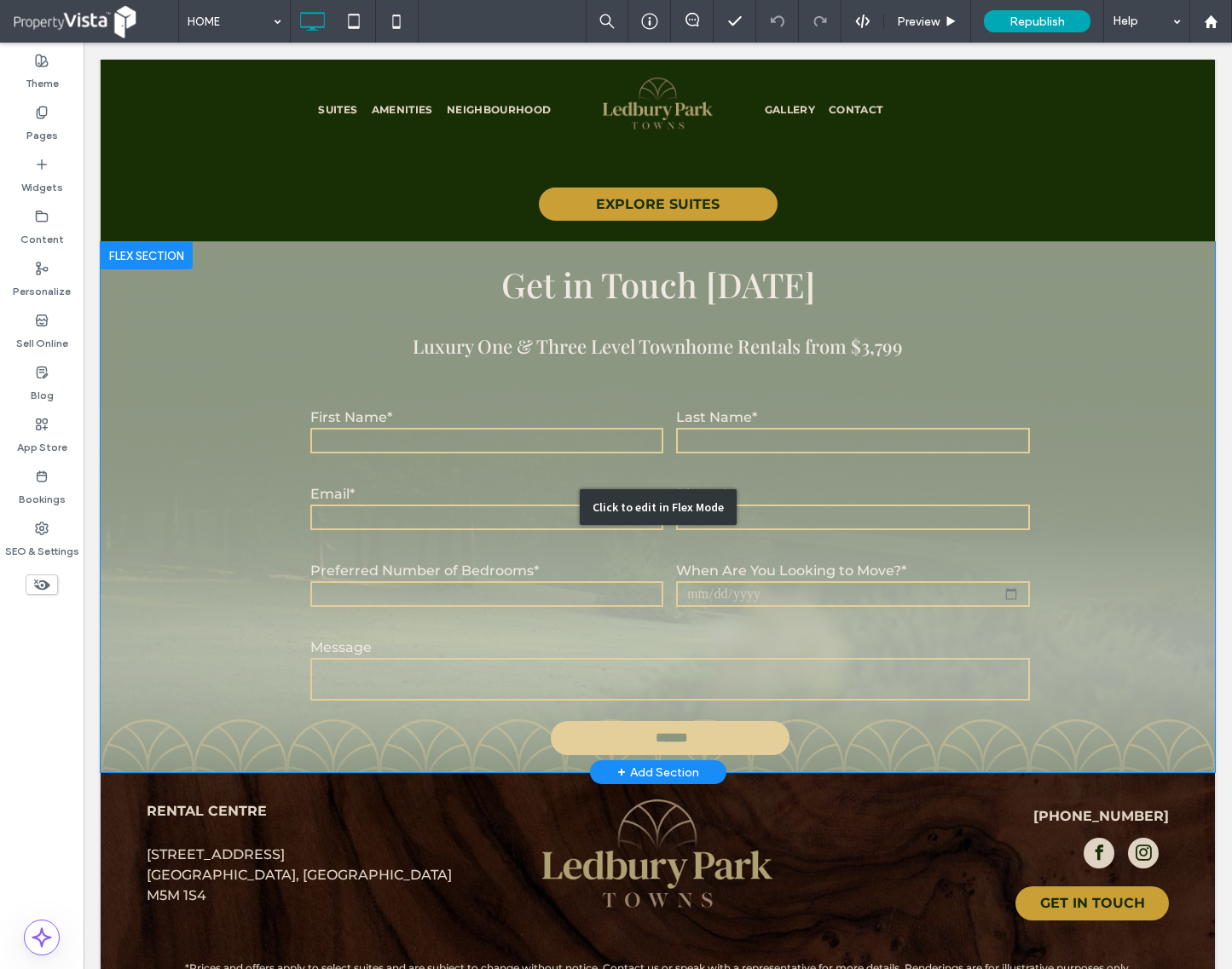
click at [238, 417] on div "Click to edit in Flex Mode" at bounding box center [658, 507] width 1114 height 530
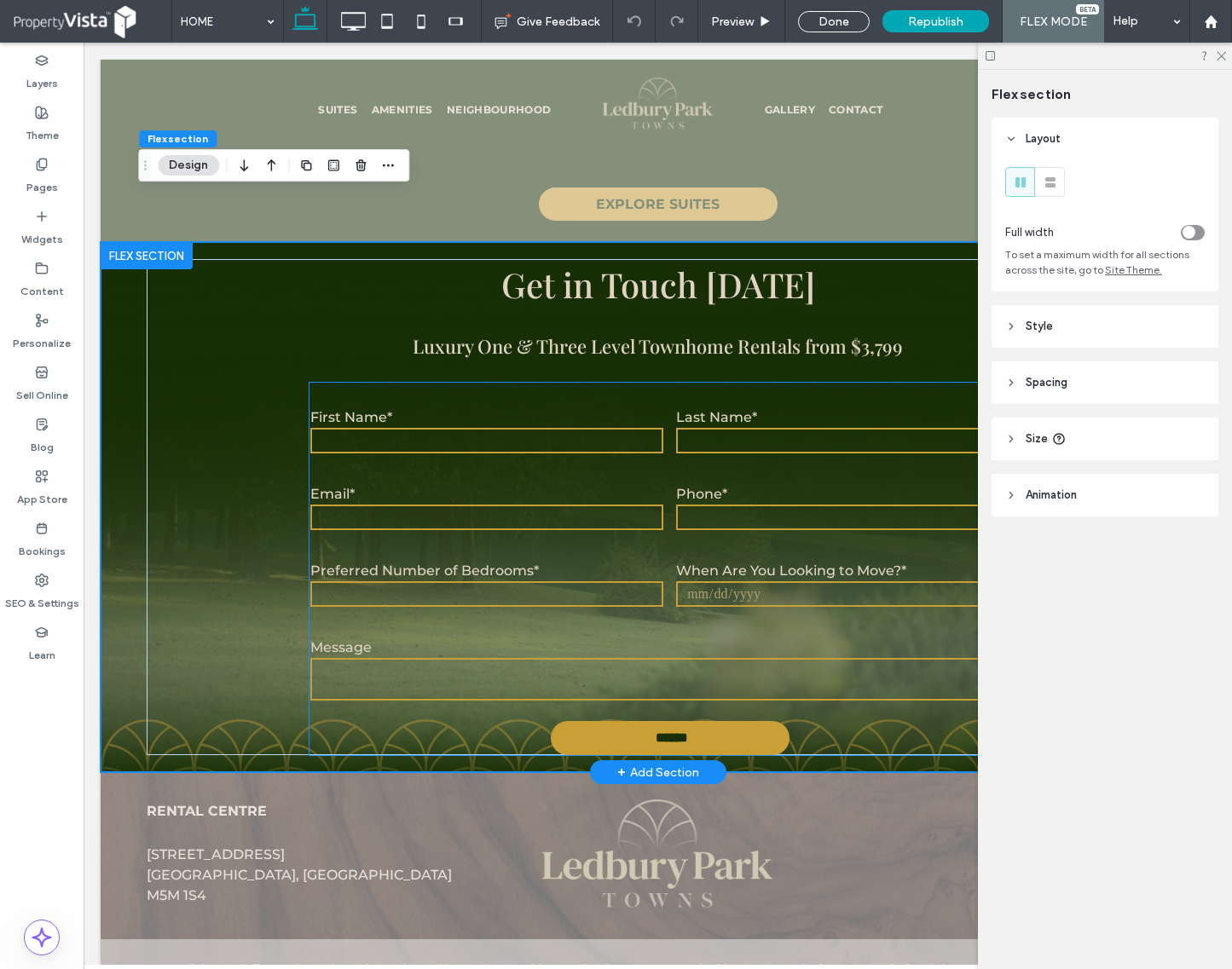
click at [572, 418] on div "First Name* Last Name* Email* Phone* Preferred Number of Bedrooms* ********* Wh…" at bounding box center [669, 548] width 734 height 325
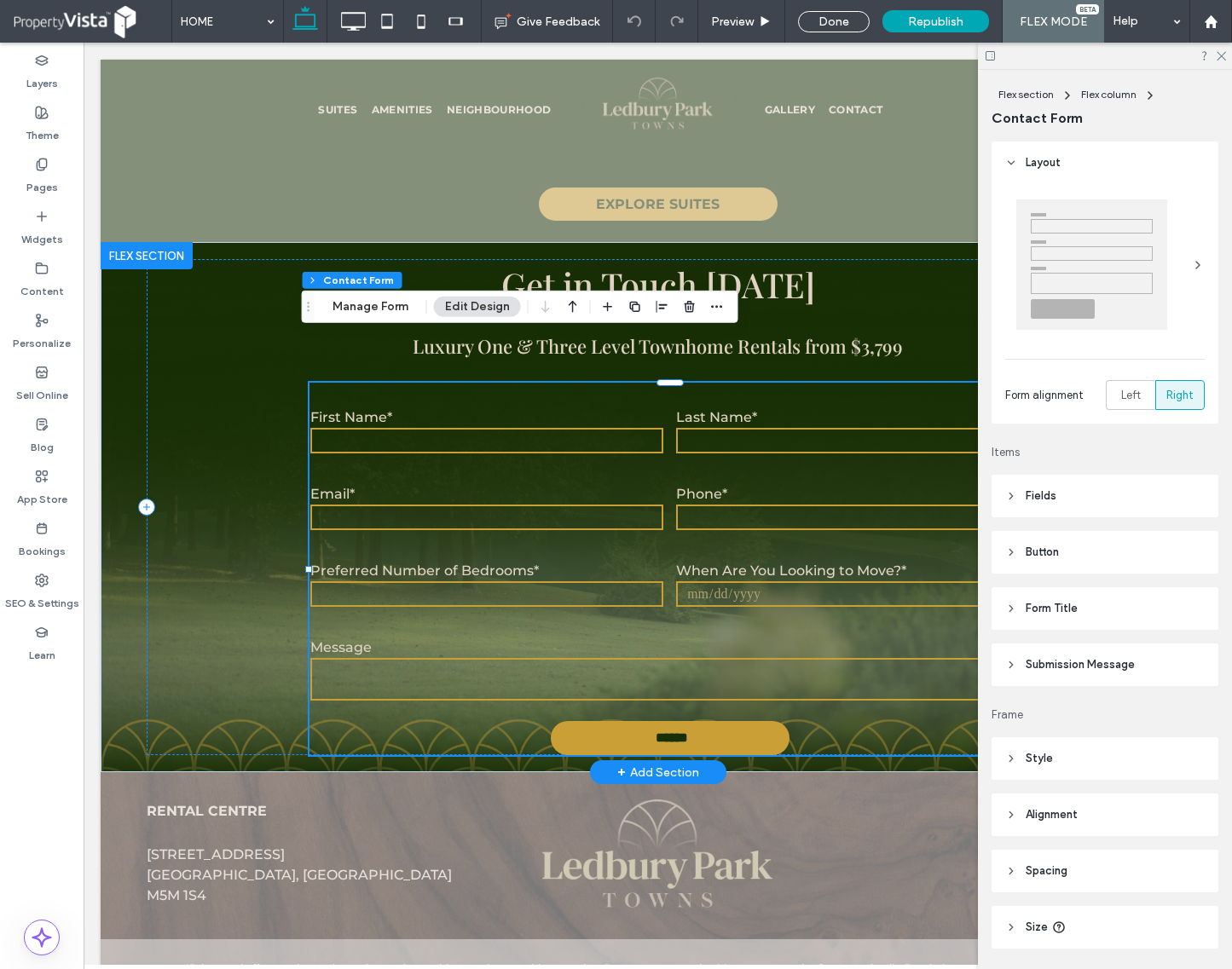
type input "*"
type input "***"
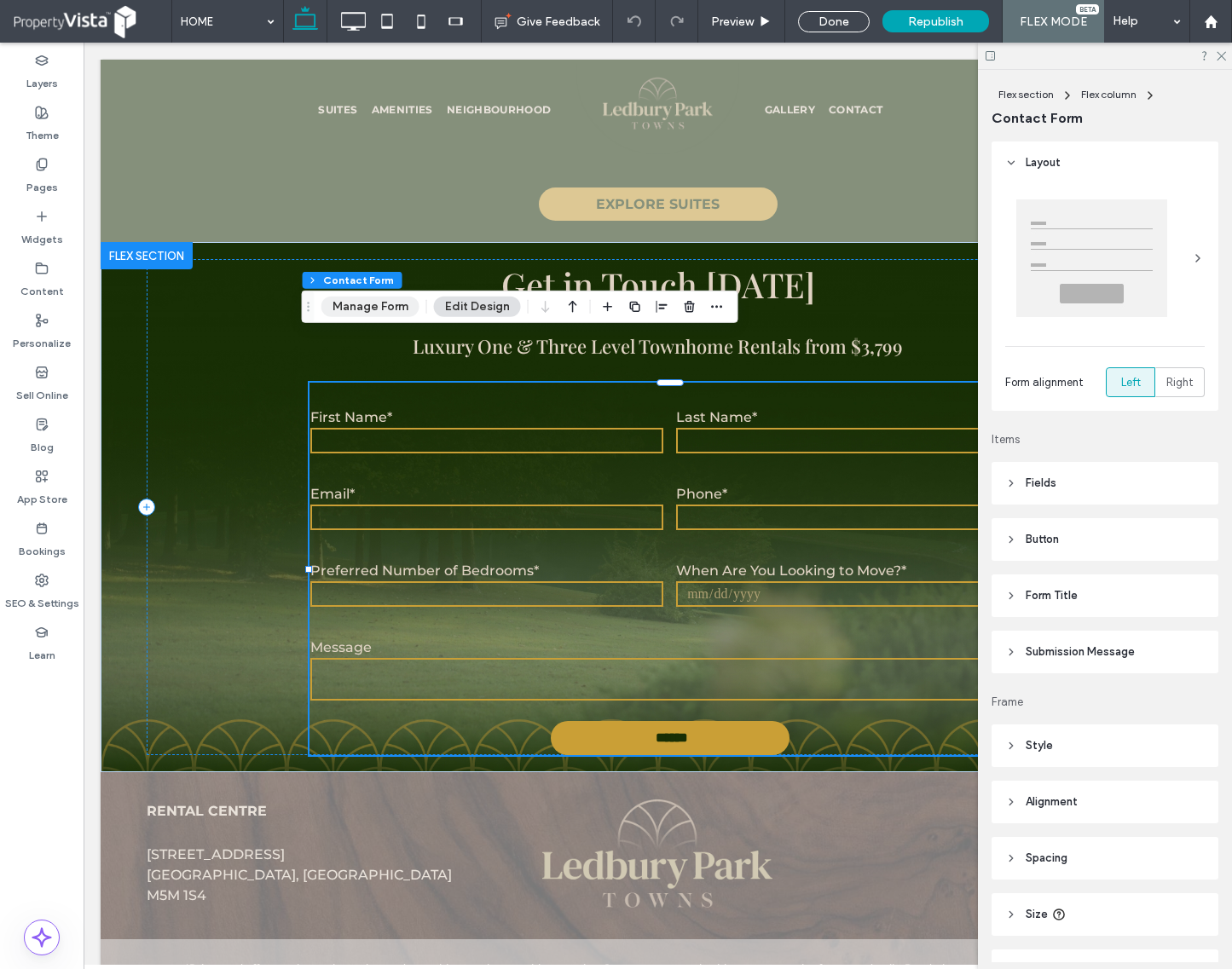
click at [380, 313] on button "Manage Form" at bounding box center [370, 307] width 98 height 21
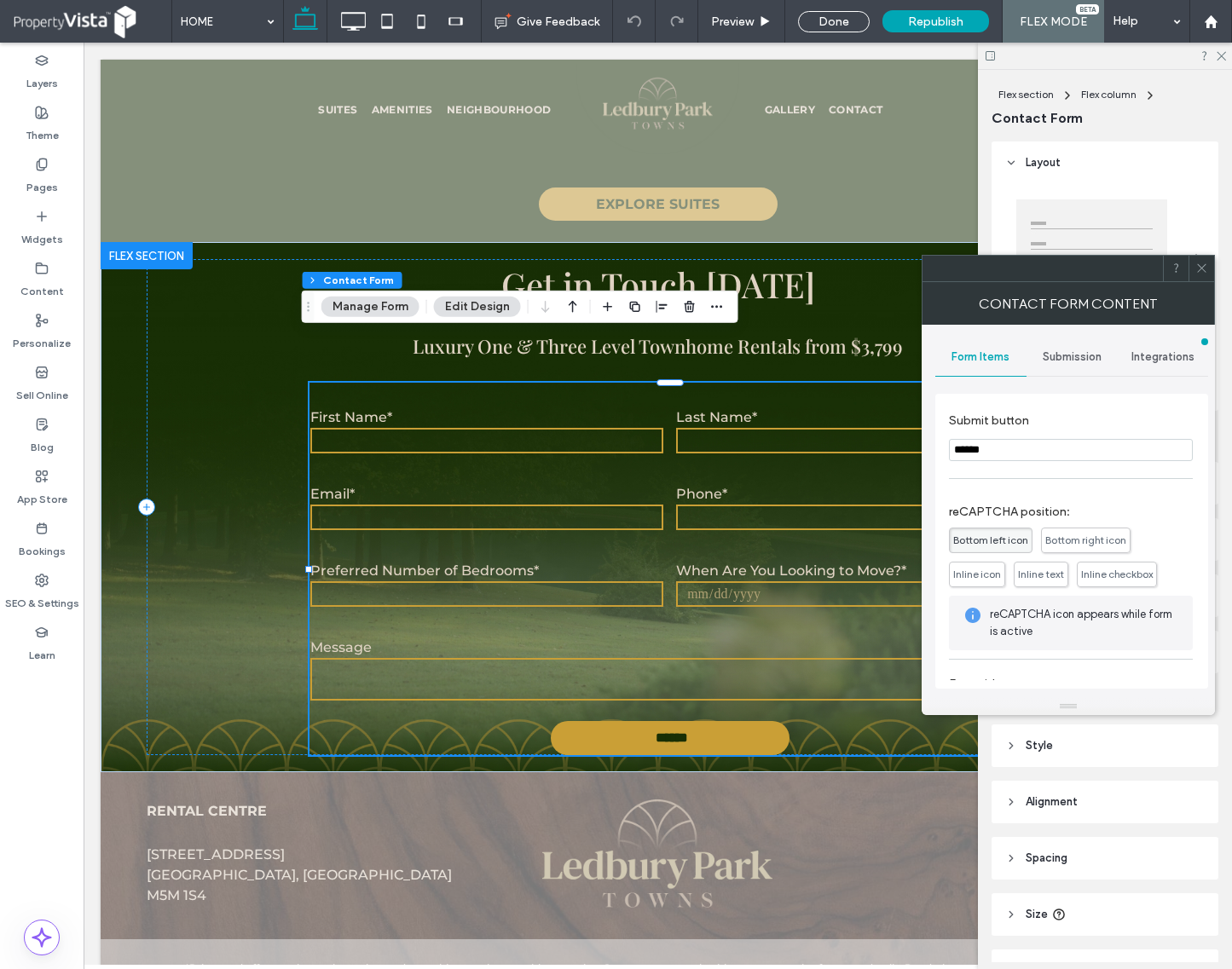
scroll to position [485, 0]
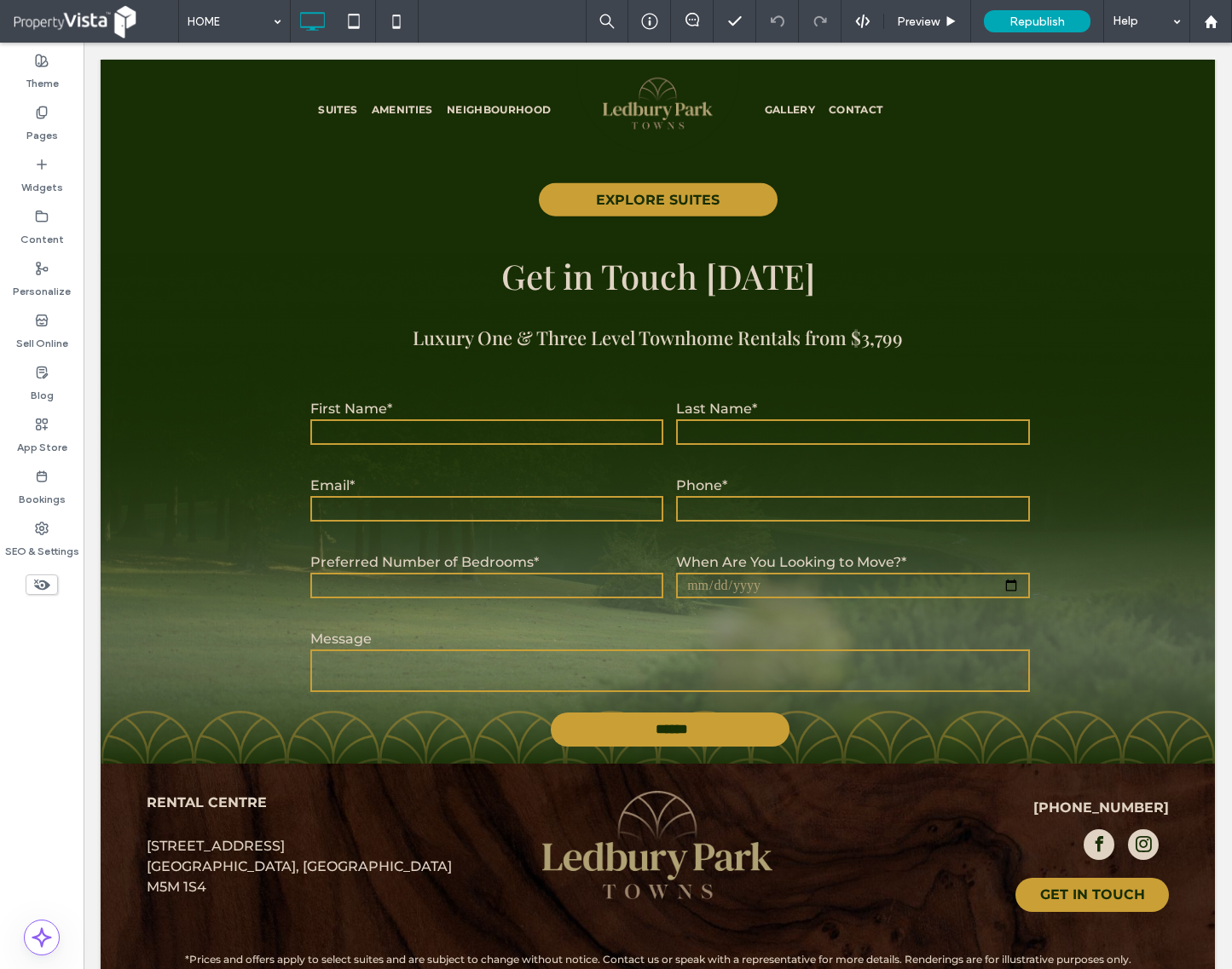
scroll to position [3207, 0]
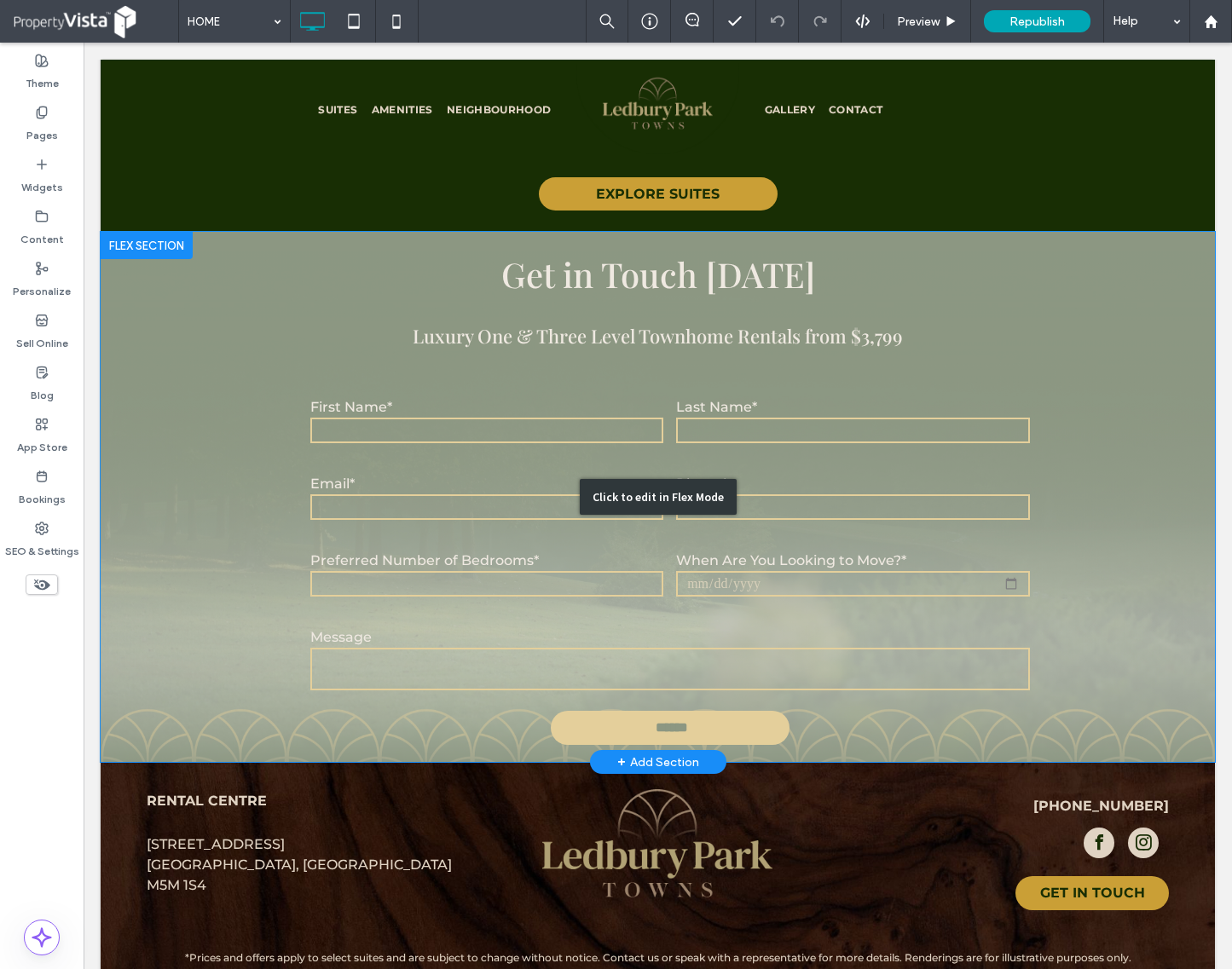
click at [548, 476] on div "Click to edit in Flex Mode" at bounding box center [658, 497] width 1114 height 530
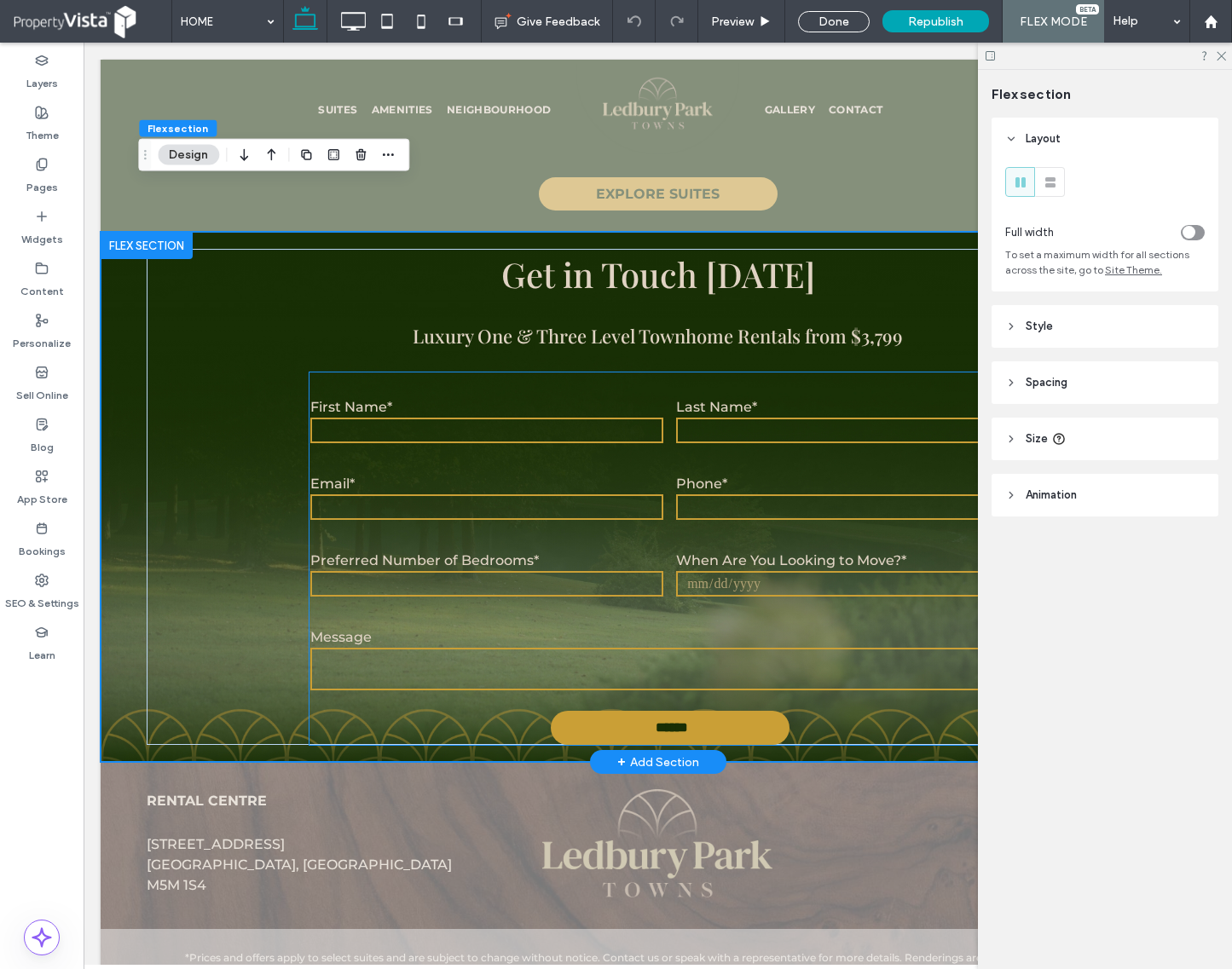
click at [554, 488] on div "First Name* Last Name* Email* Phone* Preferred Number of Bedrooms* ********* Wh…" at bounding box center [669, 537] width 734 height 325
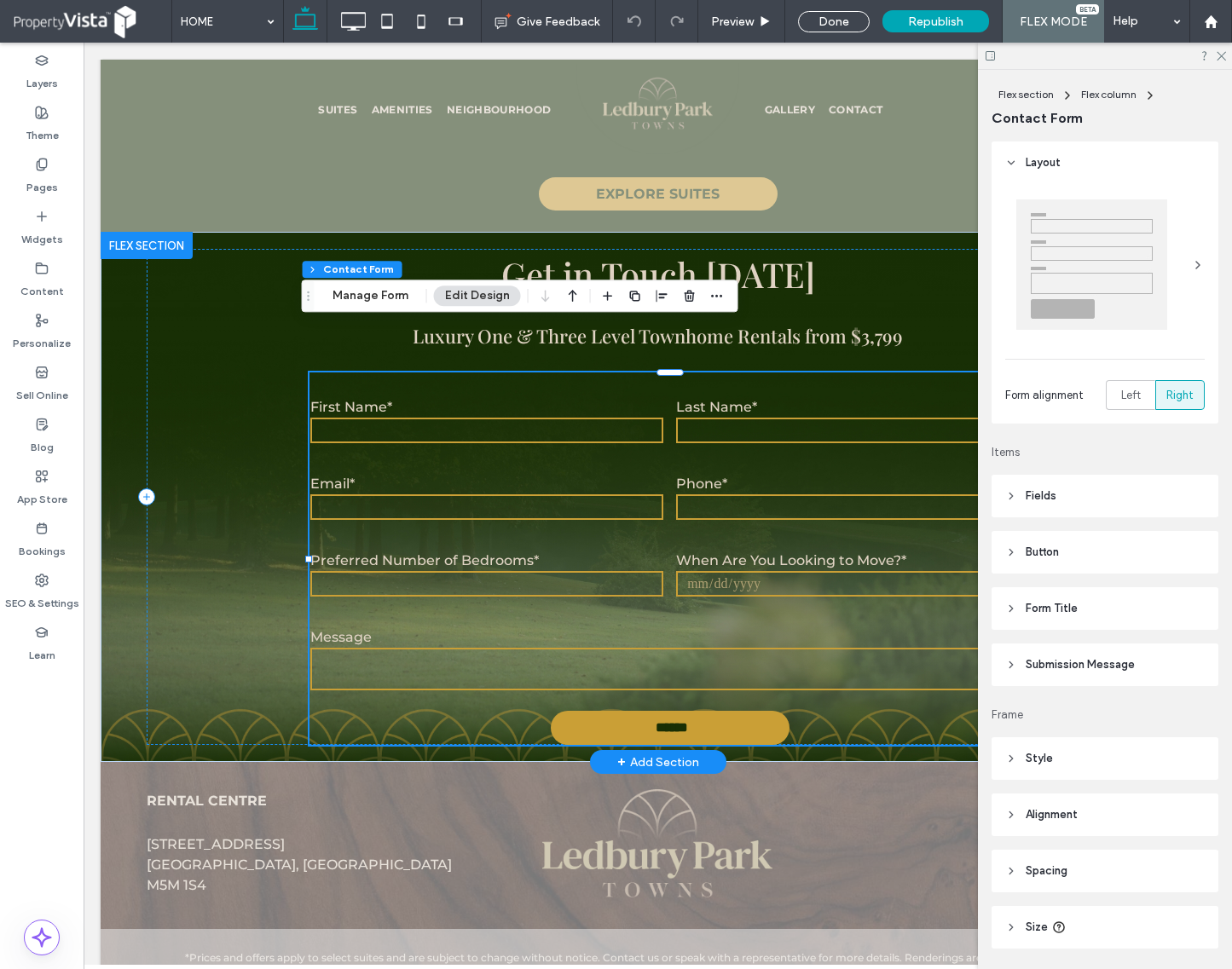
type input "*"
type input "***"
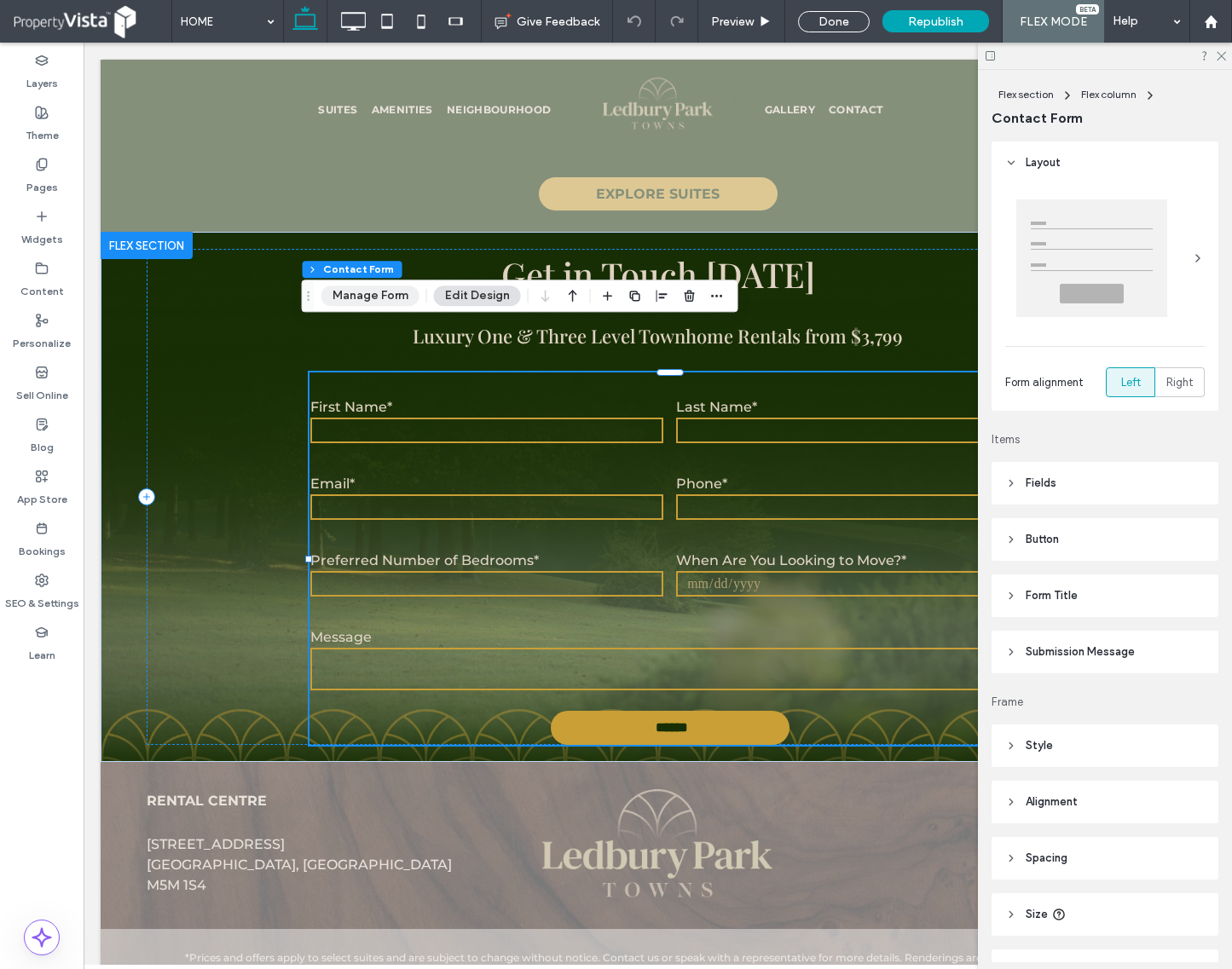
click at [382, 299] on button "Manage Form" at bounding box center [370, 296] width 98 height 21
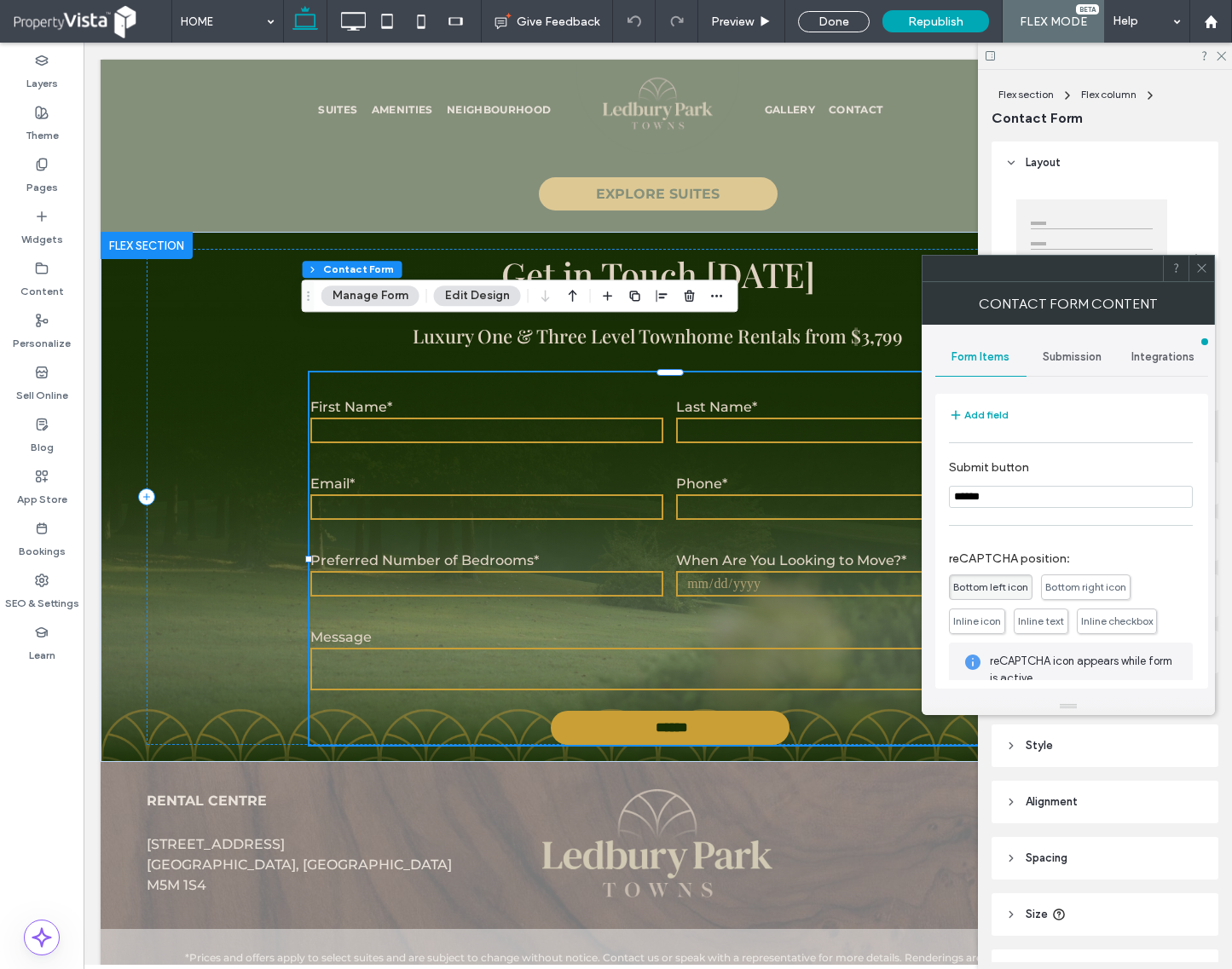
scroll to position [485, 0]
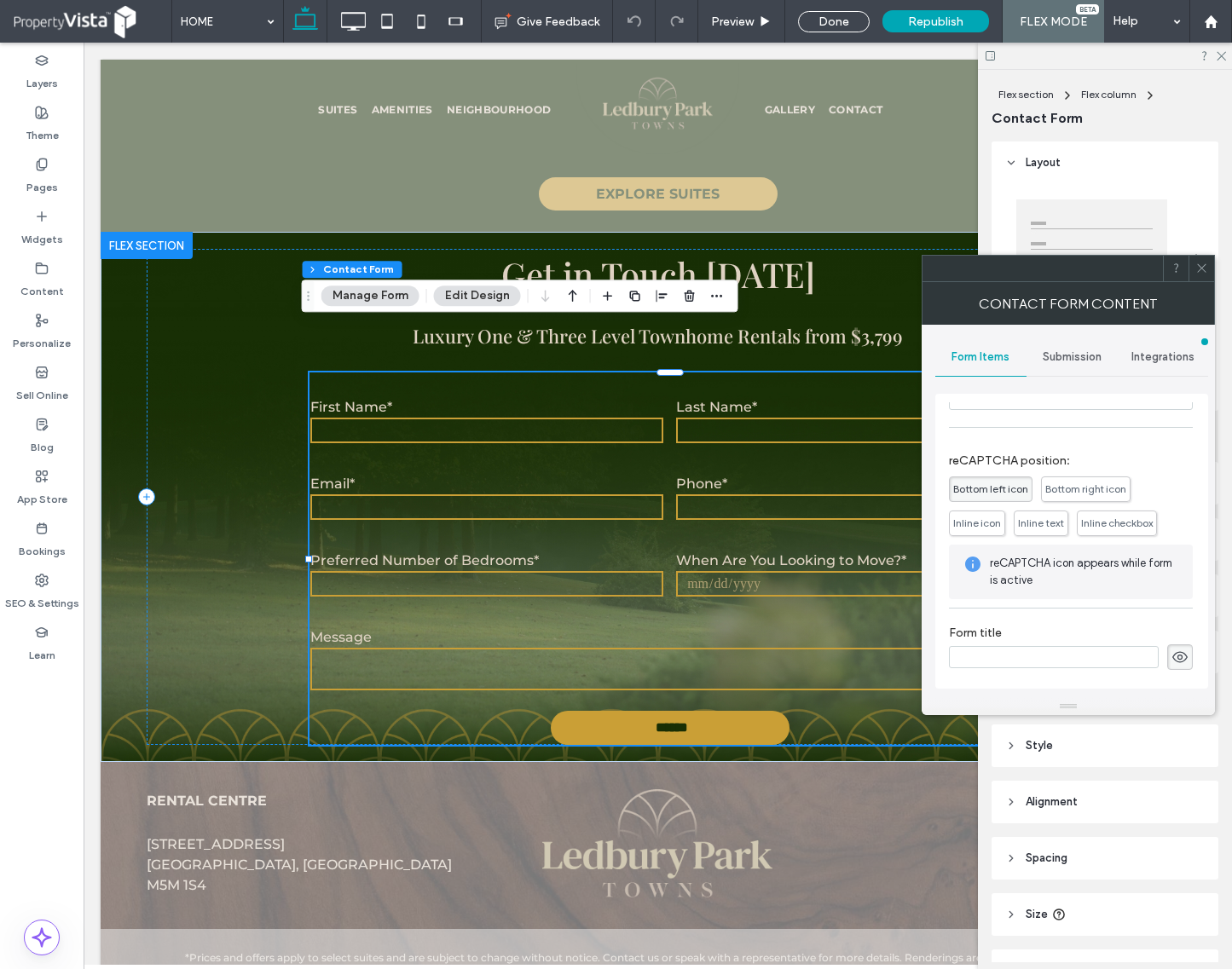
click at [998, 485] on span "Bottom left icon" at bounding box center [991, 488] width 75 height 13
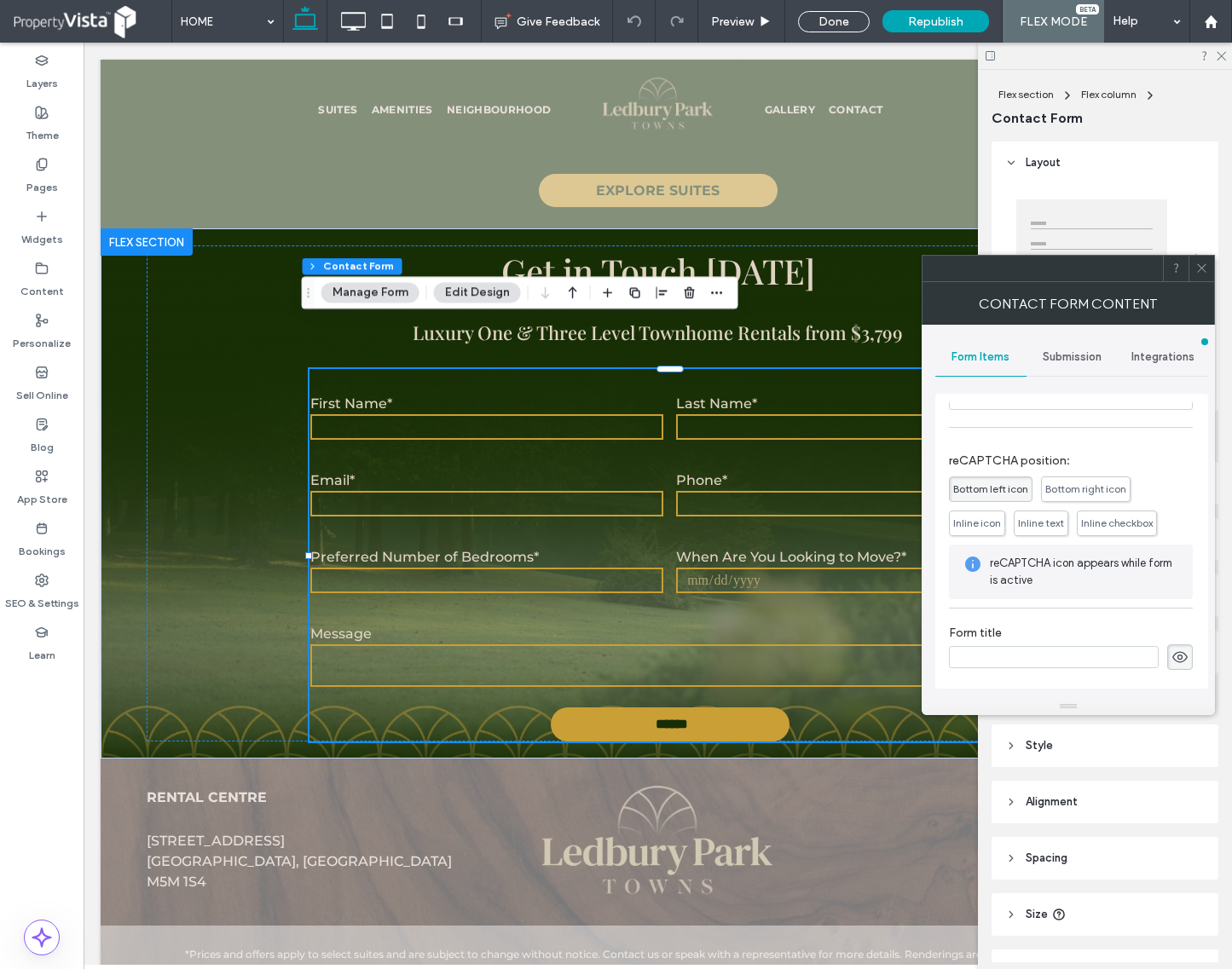
click at [1198, 264] on icon at bounding box center [1201, 268] width 13 height 13
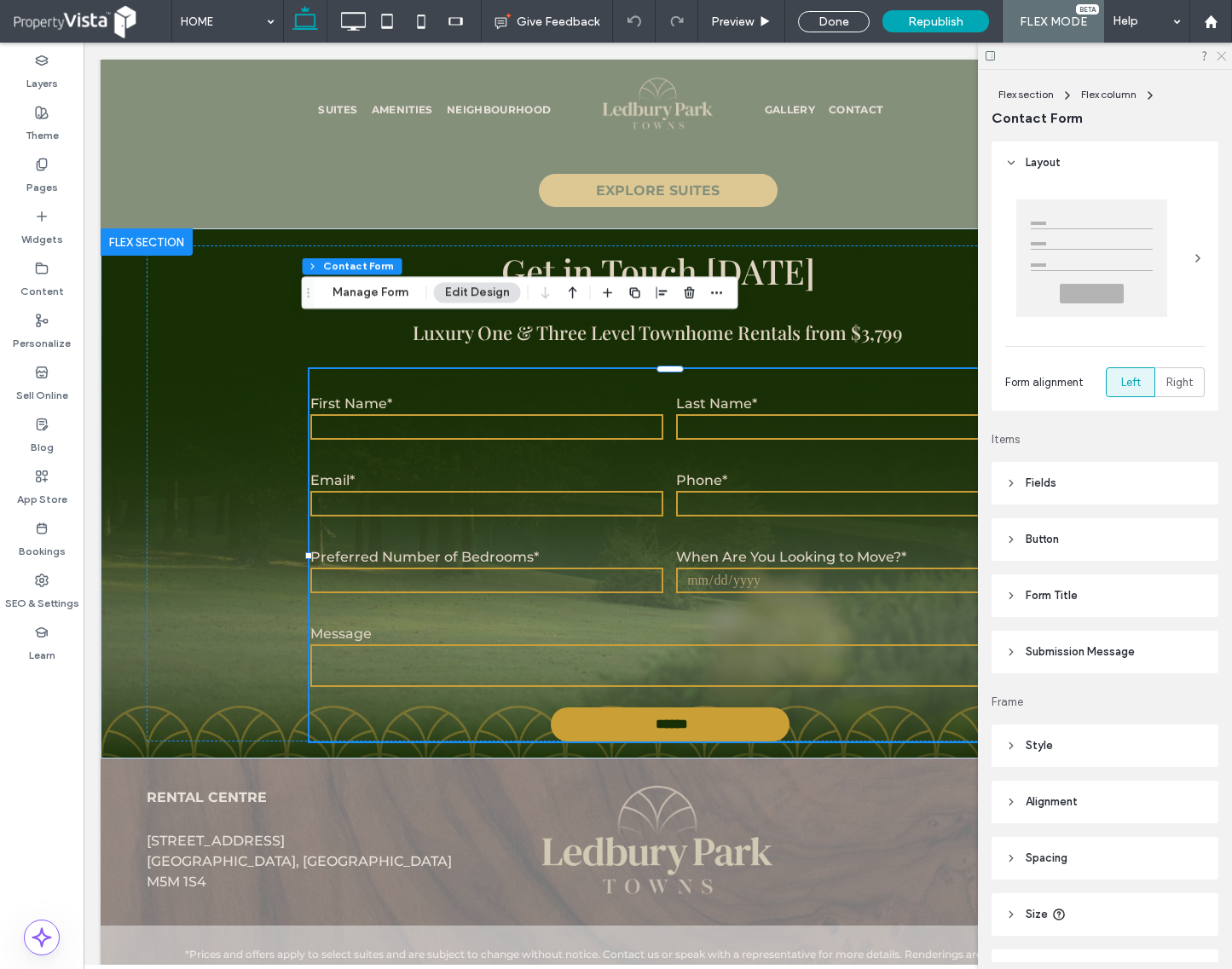
click at [1224, 57] on icon at bounding box center [1220, 54] width 11 height 11
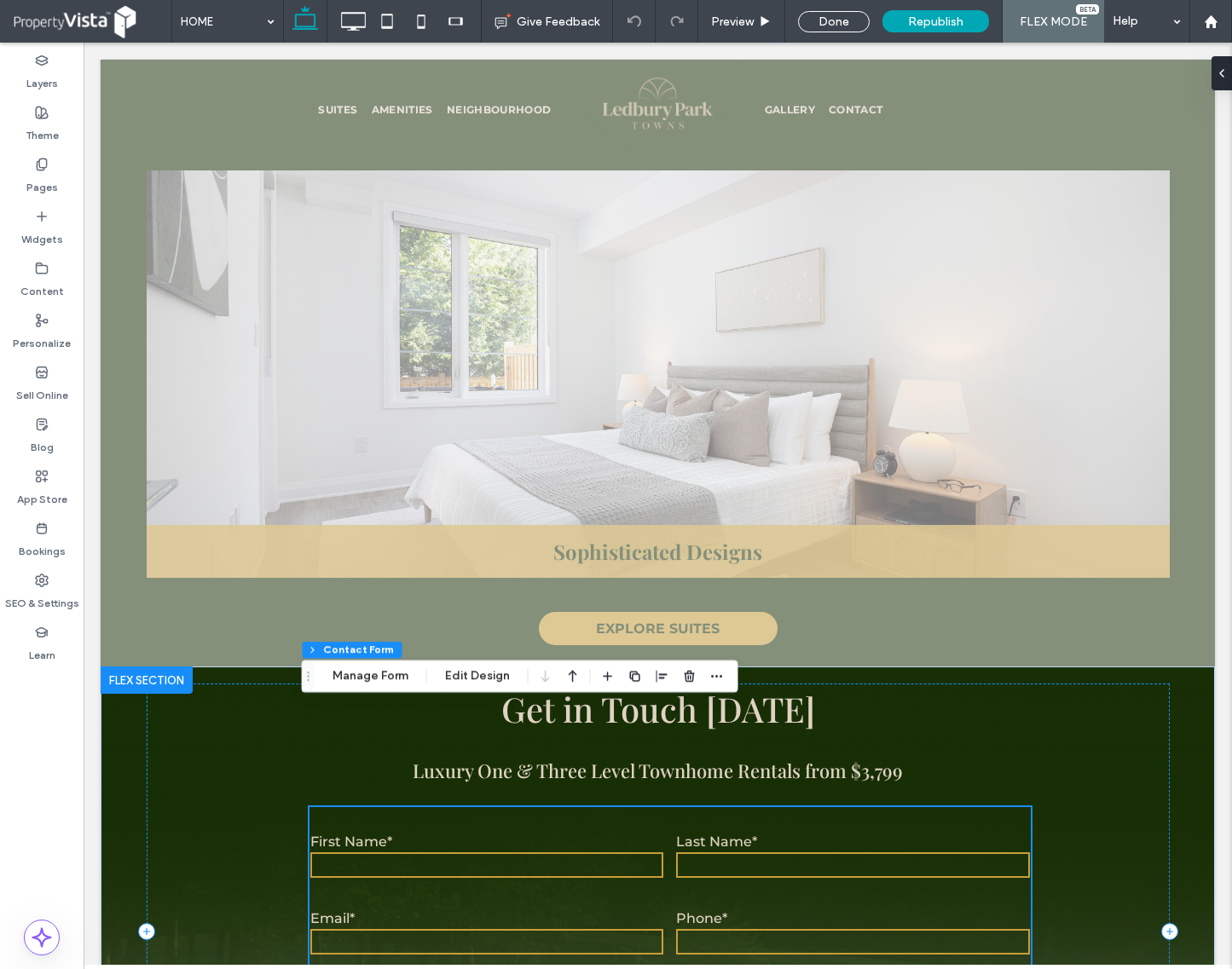
scroll to position [2768, 0]
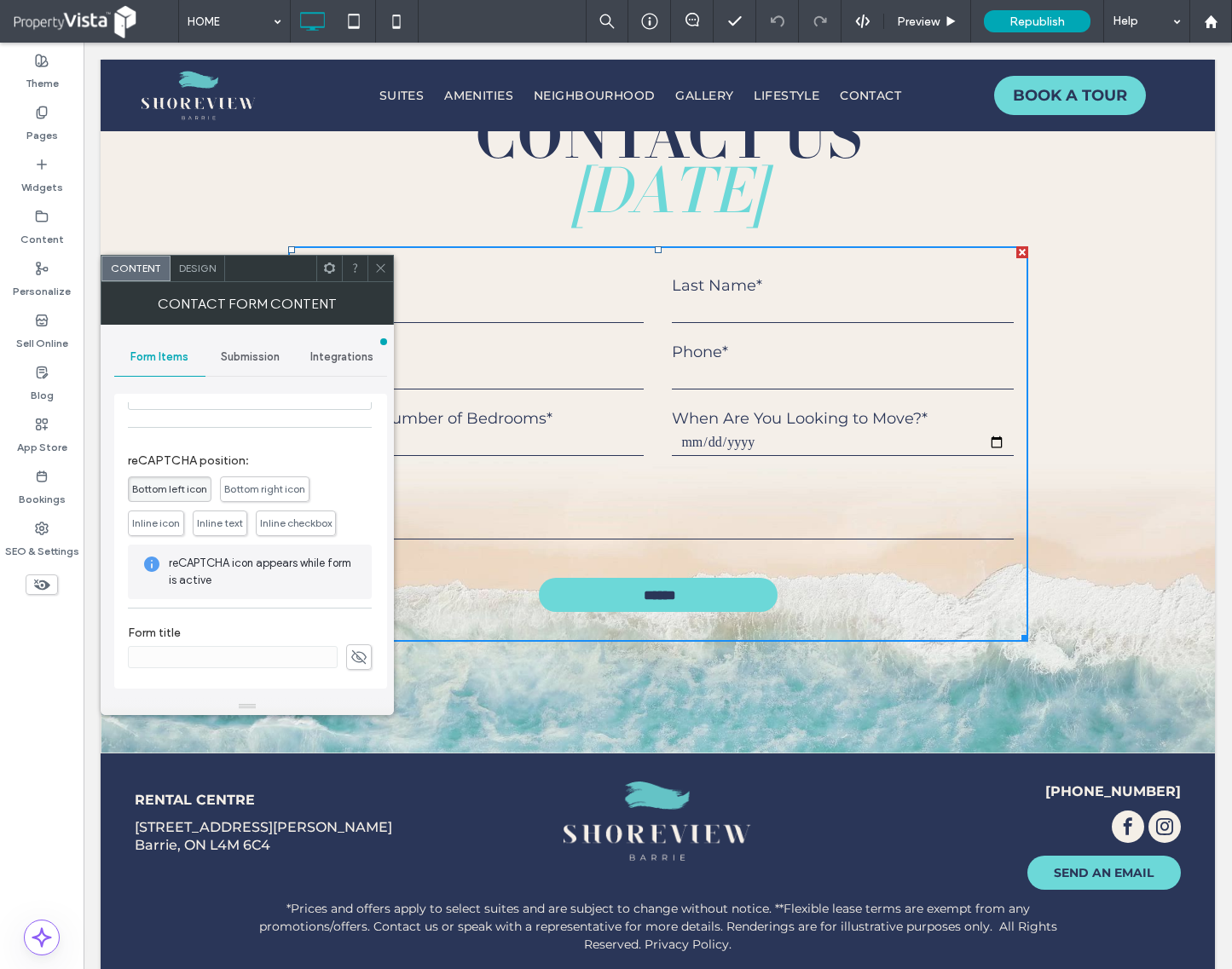
scroll to position [485, 0]
click at [157, 484] on span "Bottom left icon" at bounding box center [170, 488] width 75 height 13
click at [381, 269] on icon at bounding box center [380, 268] width 13 height 13
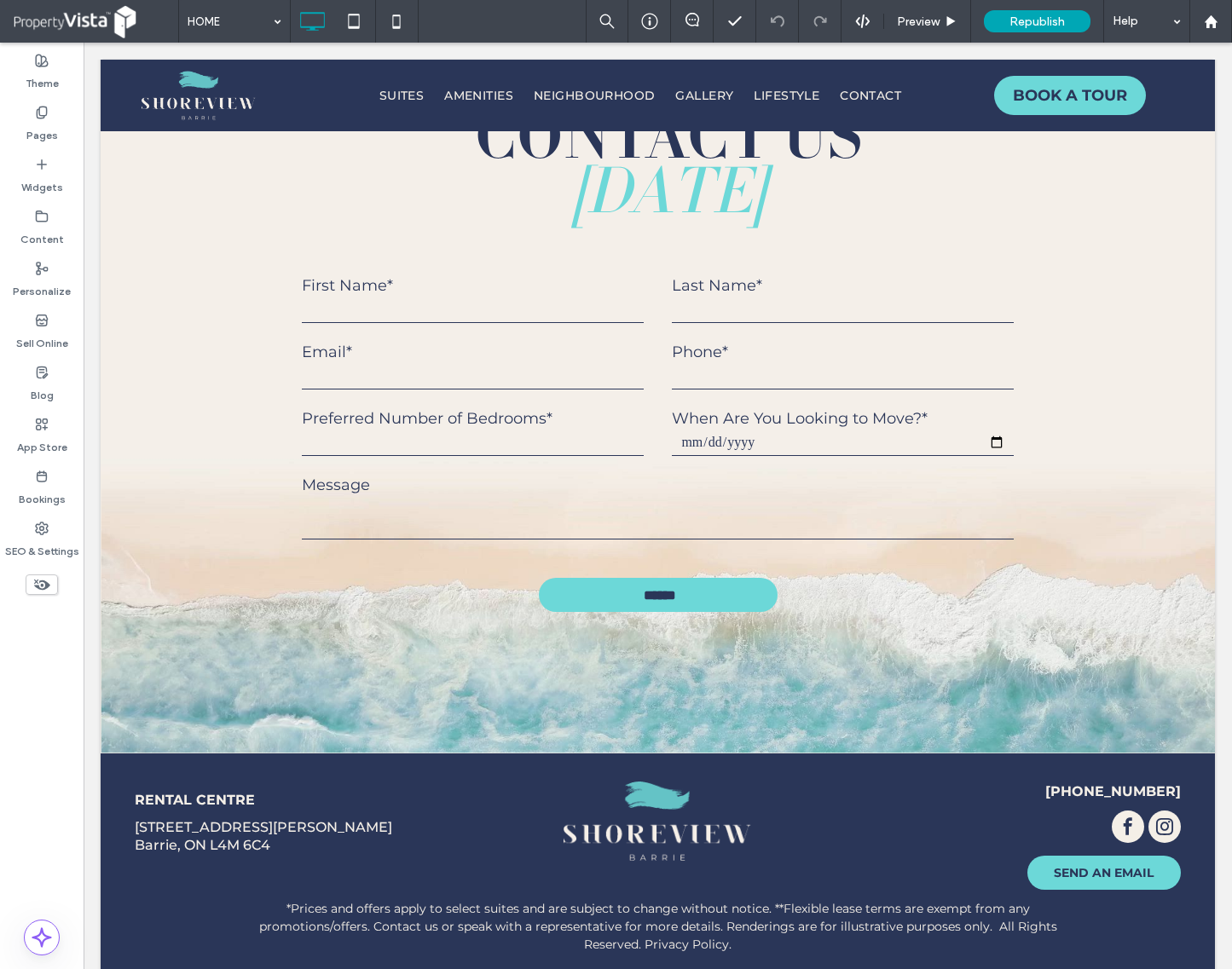
scroll to position [4414, 0]
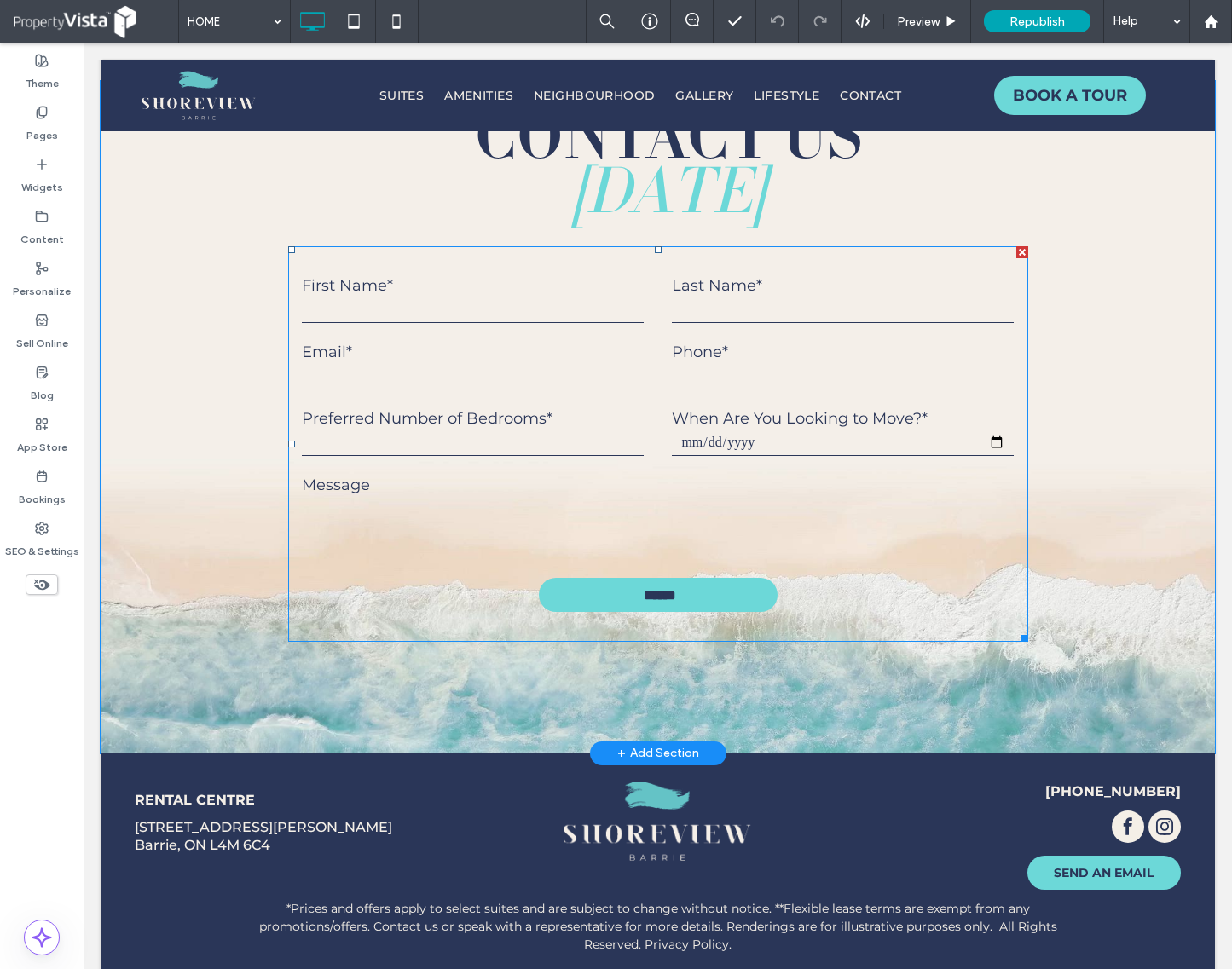
click at [543, 476] on label "Message" at bounding box center [657, 484] width 711 height 19
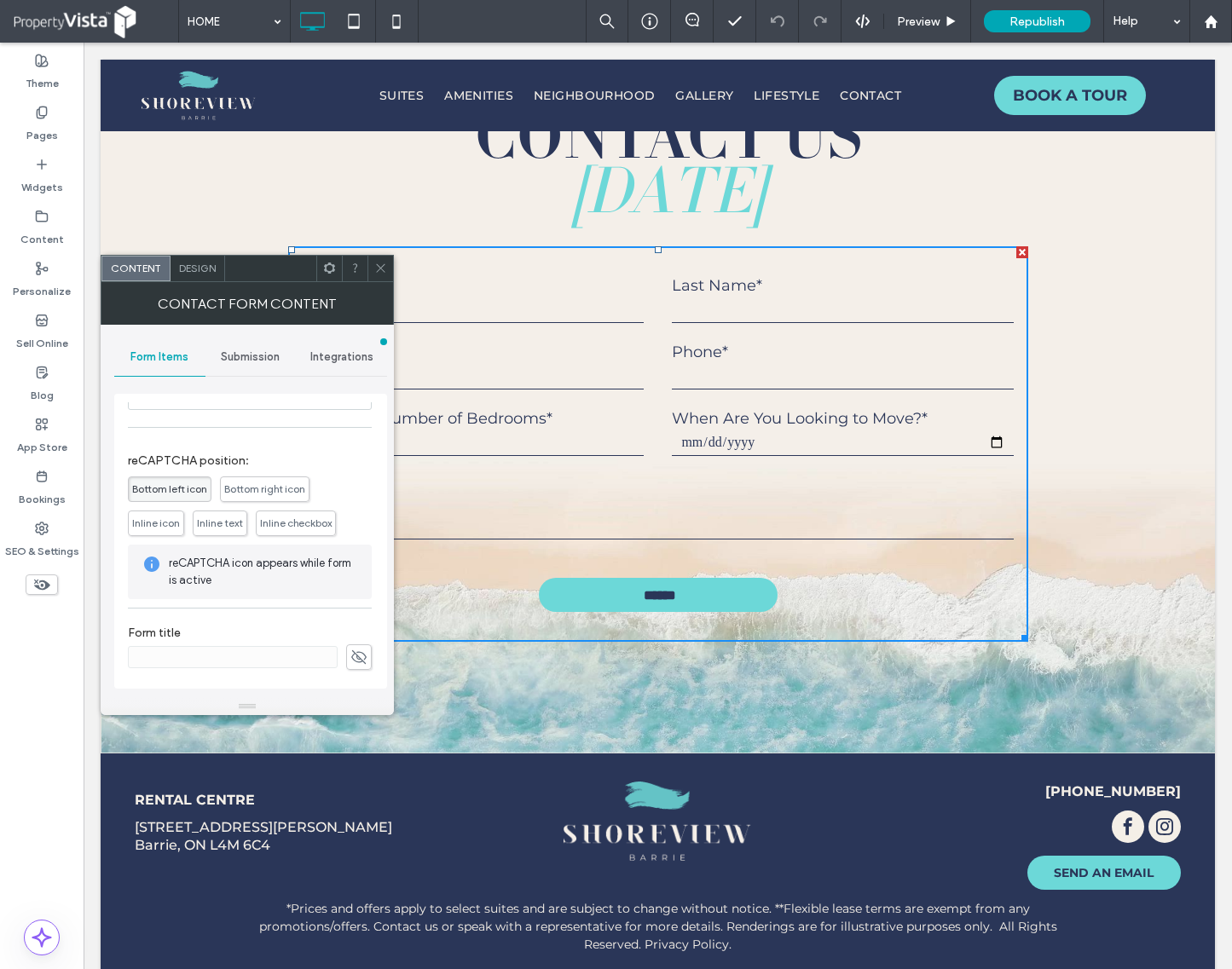
scroll to position [485, 0]
click at [378, 269] on icon at bounding box center [380, 268] width 13 height 13
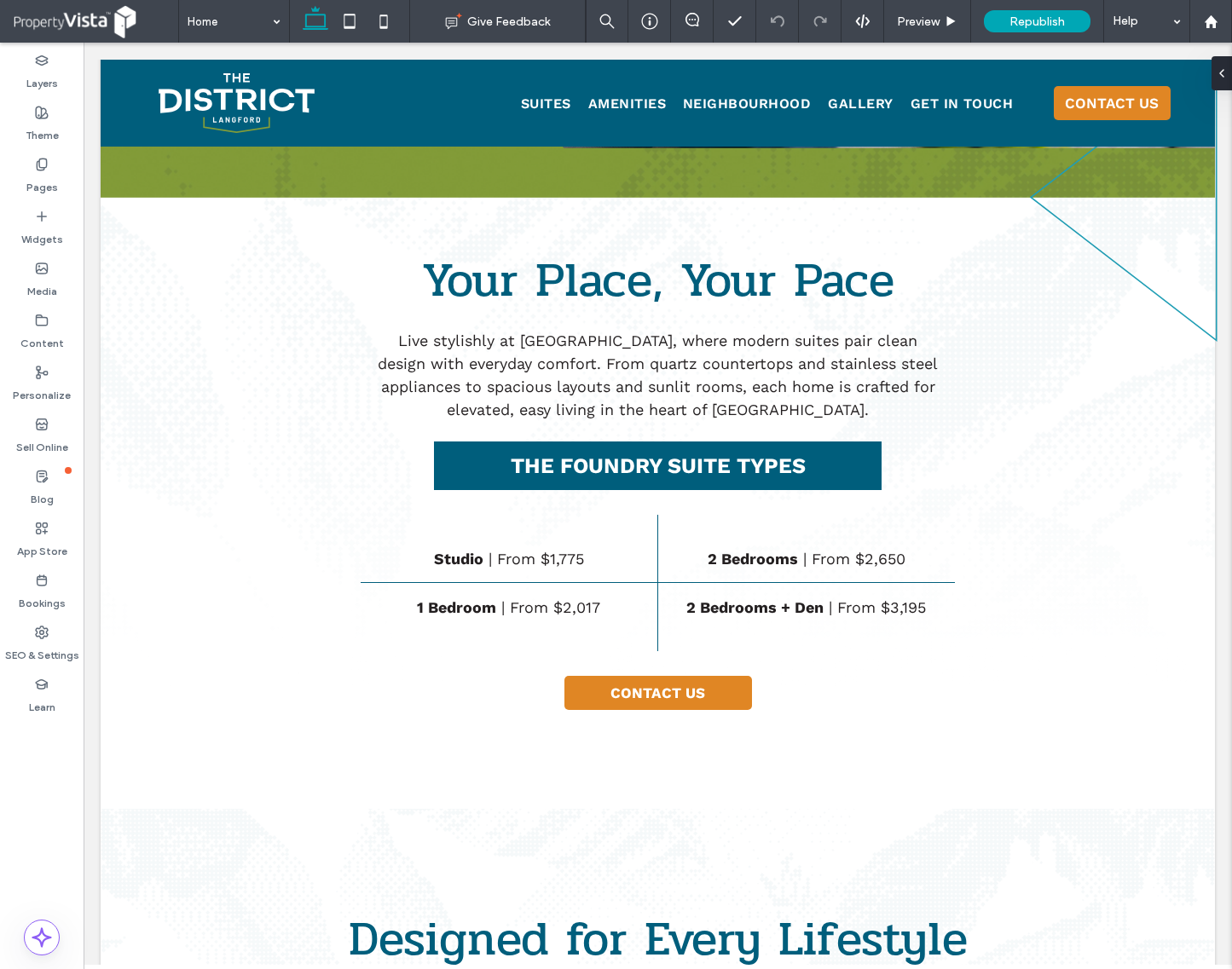
scroll to position [1492, 0]
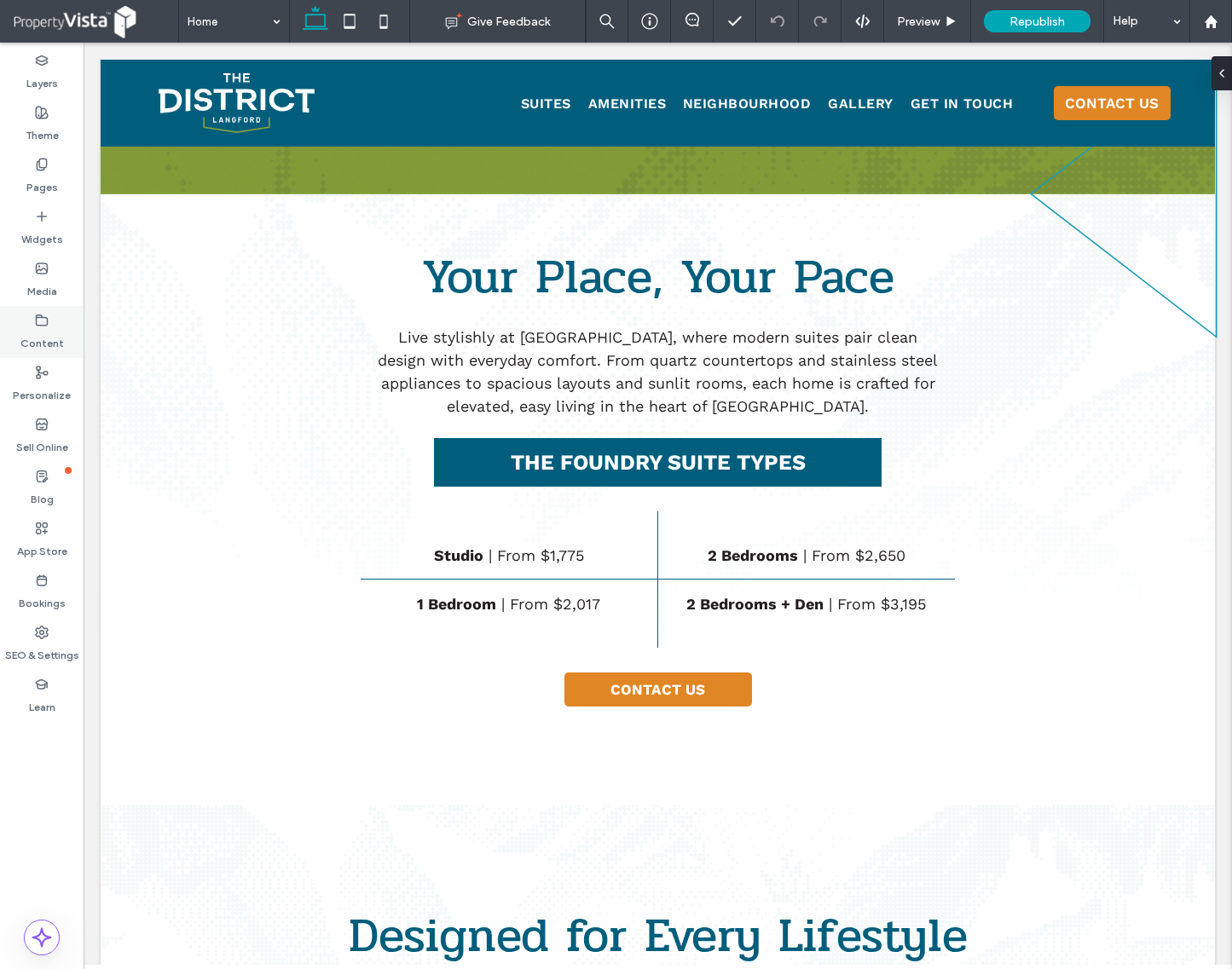
click at [40, 318] on icon at bounding box center [42, 320] width 14 height 14
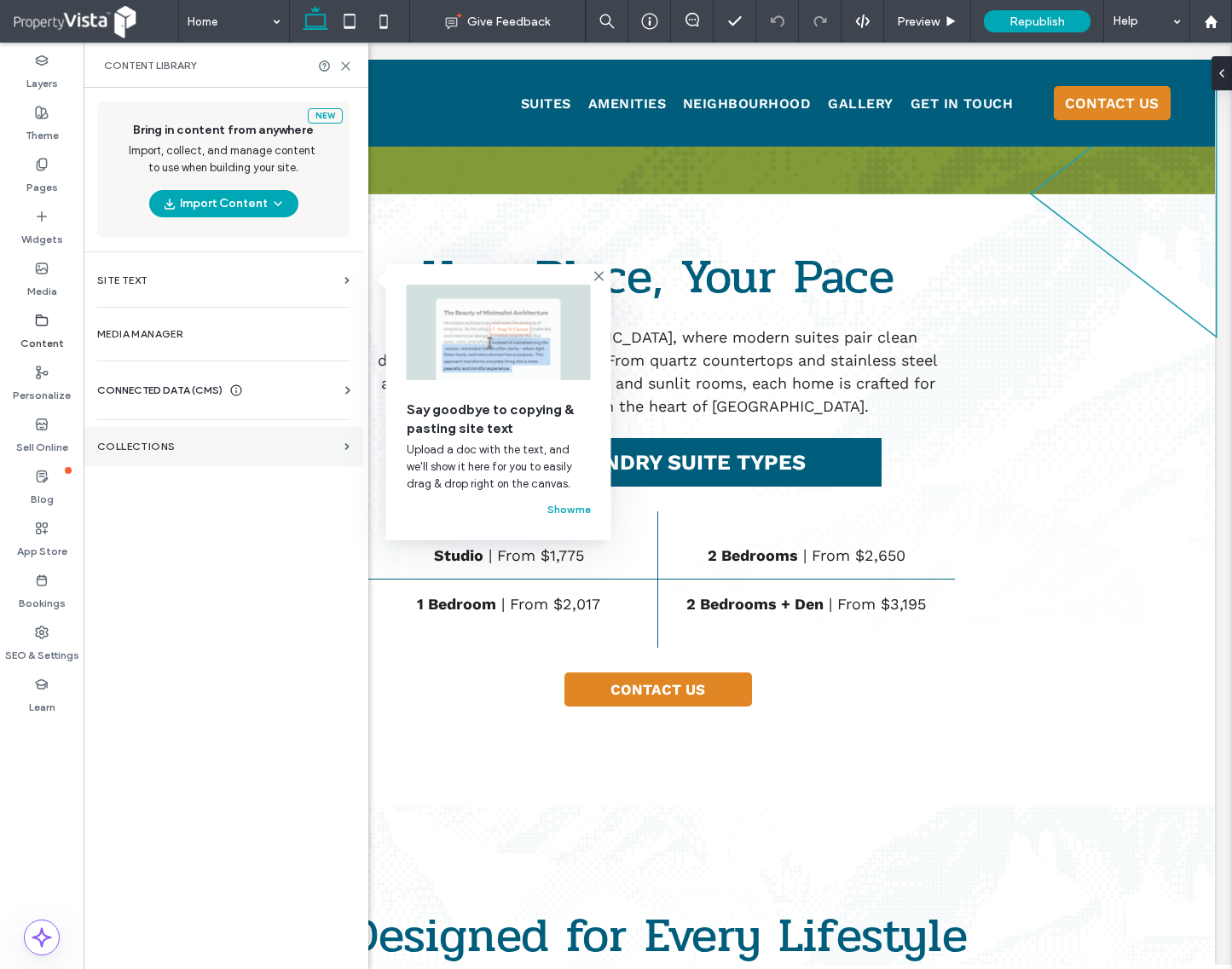
click at [196, 443] on label "Collections" at bounding box center [217, 447] width 240 height 12
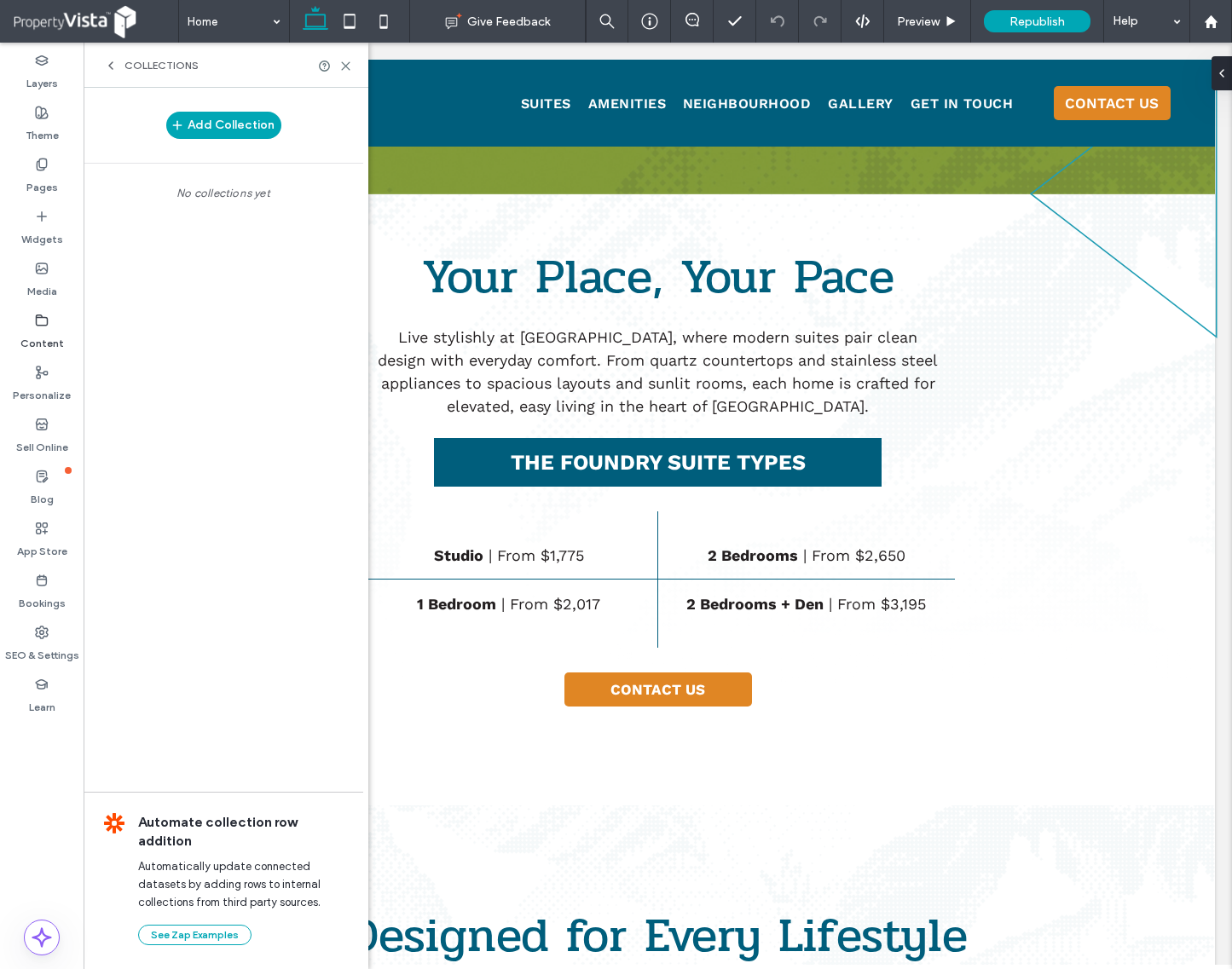
click at [105, 62] on icon at bounding box center [111, 65] width 14 height 14
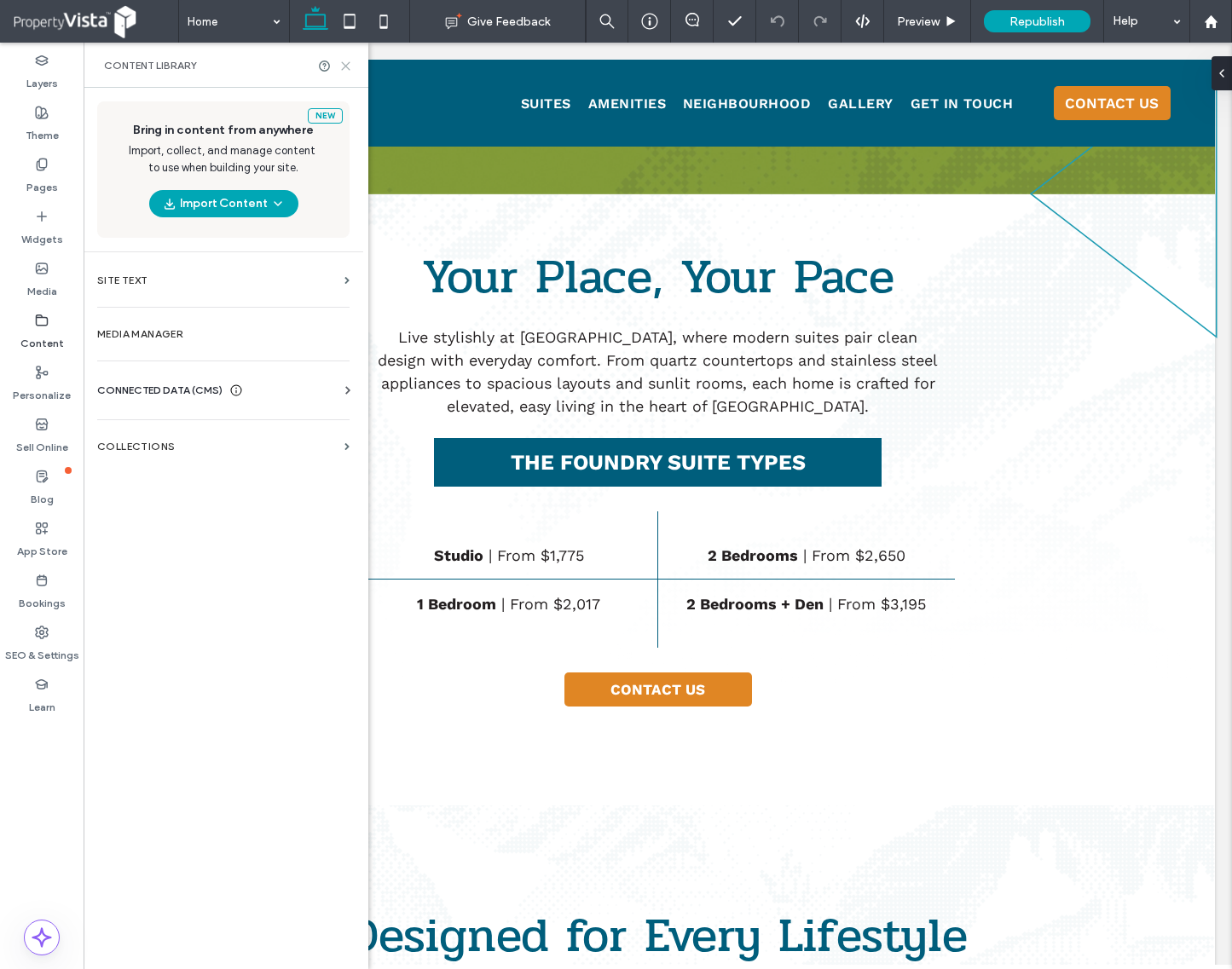
click at [348, 65] on icon at bounding box center [345, 65] width 13 height 13
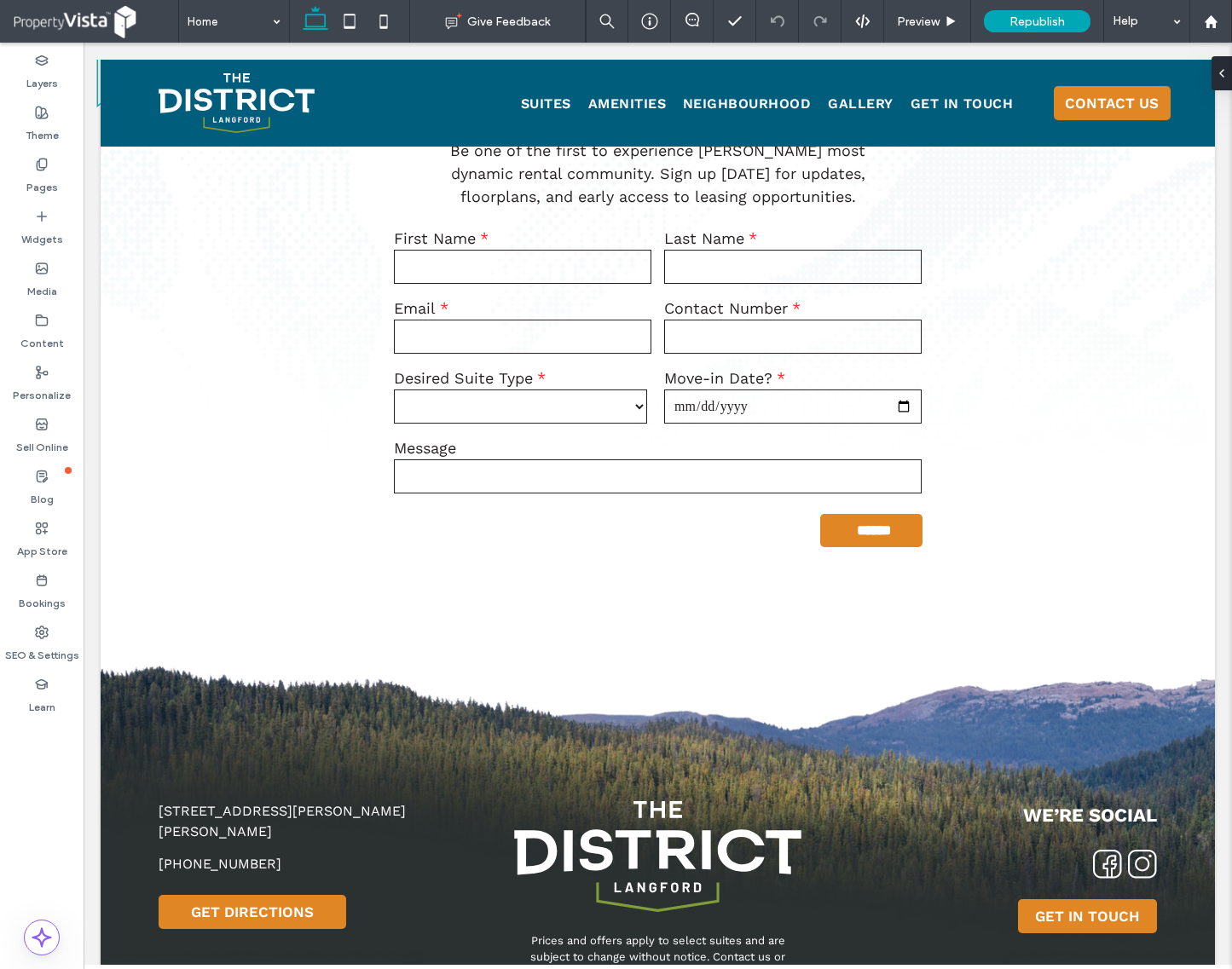
scroll to position [4263, 0]
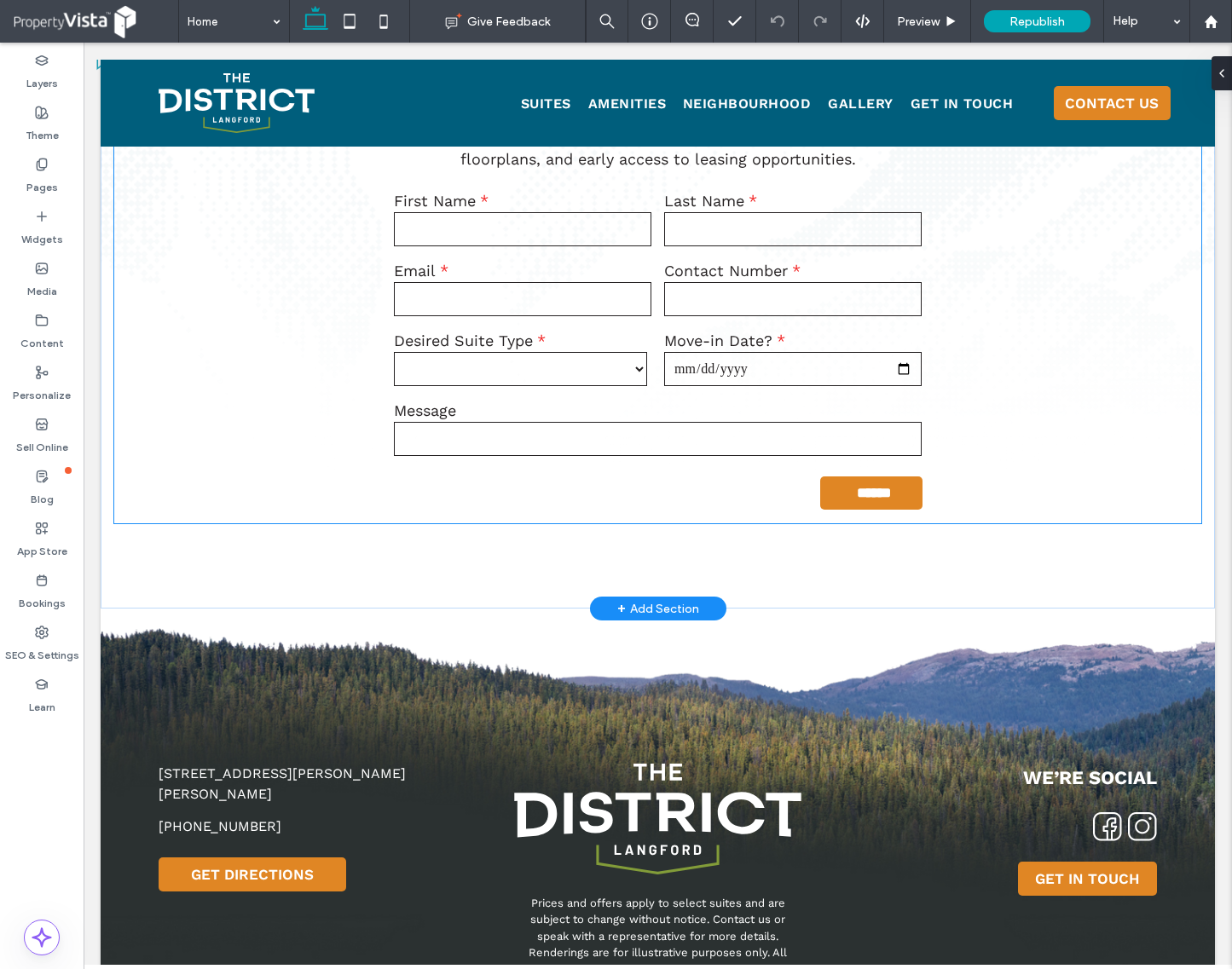
click at [592, 396] on div "Message" at bounding box center [657, 430] width 541 height 70
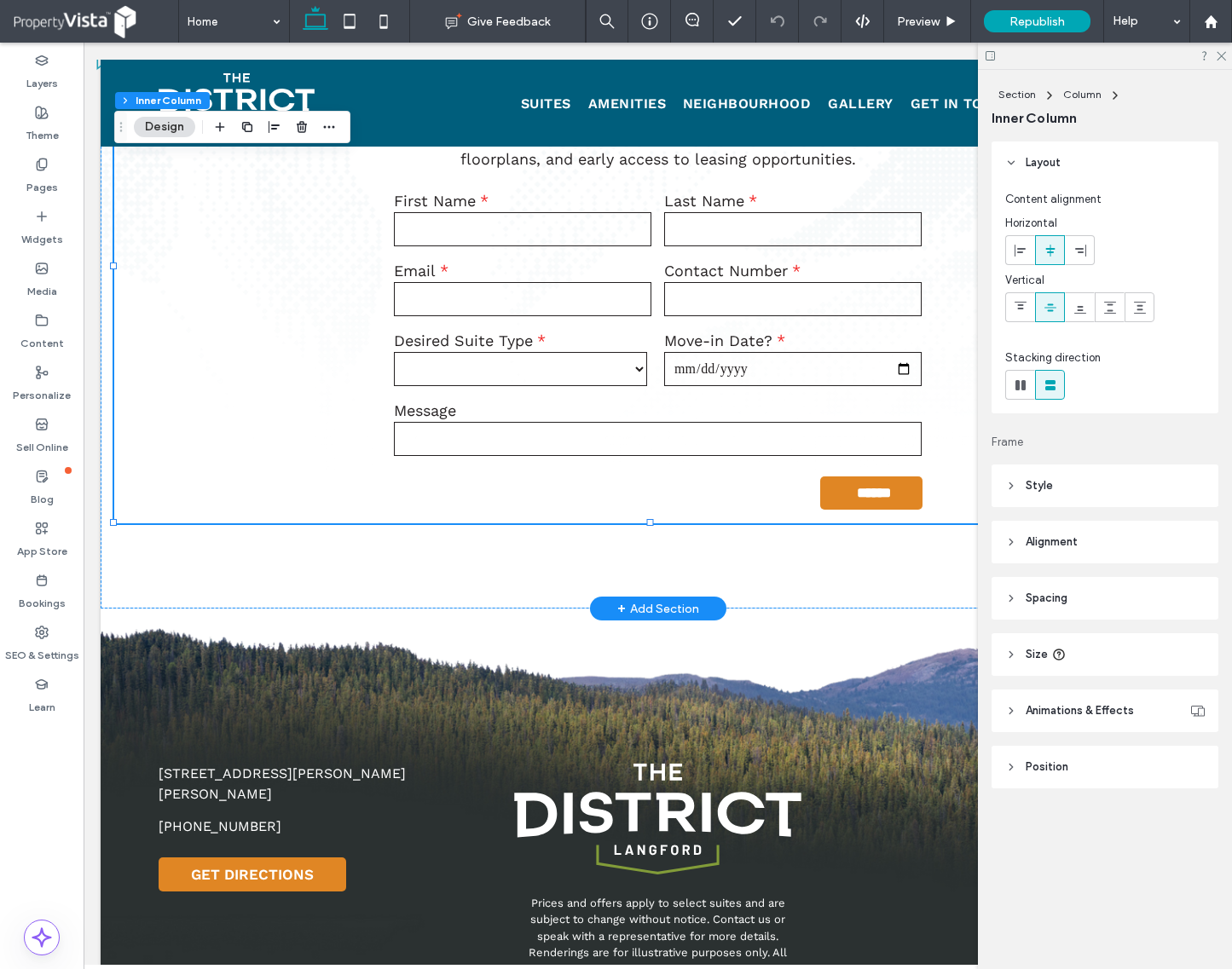
click at [579, 397] on div "Message" at bounding box center [657, 430] width 541 height 70
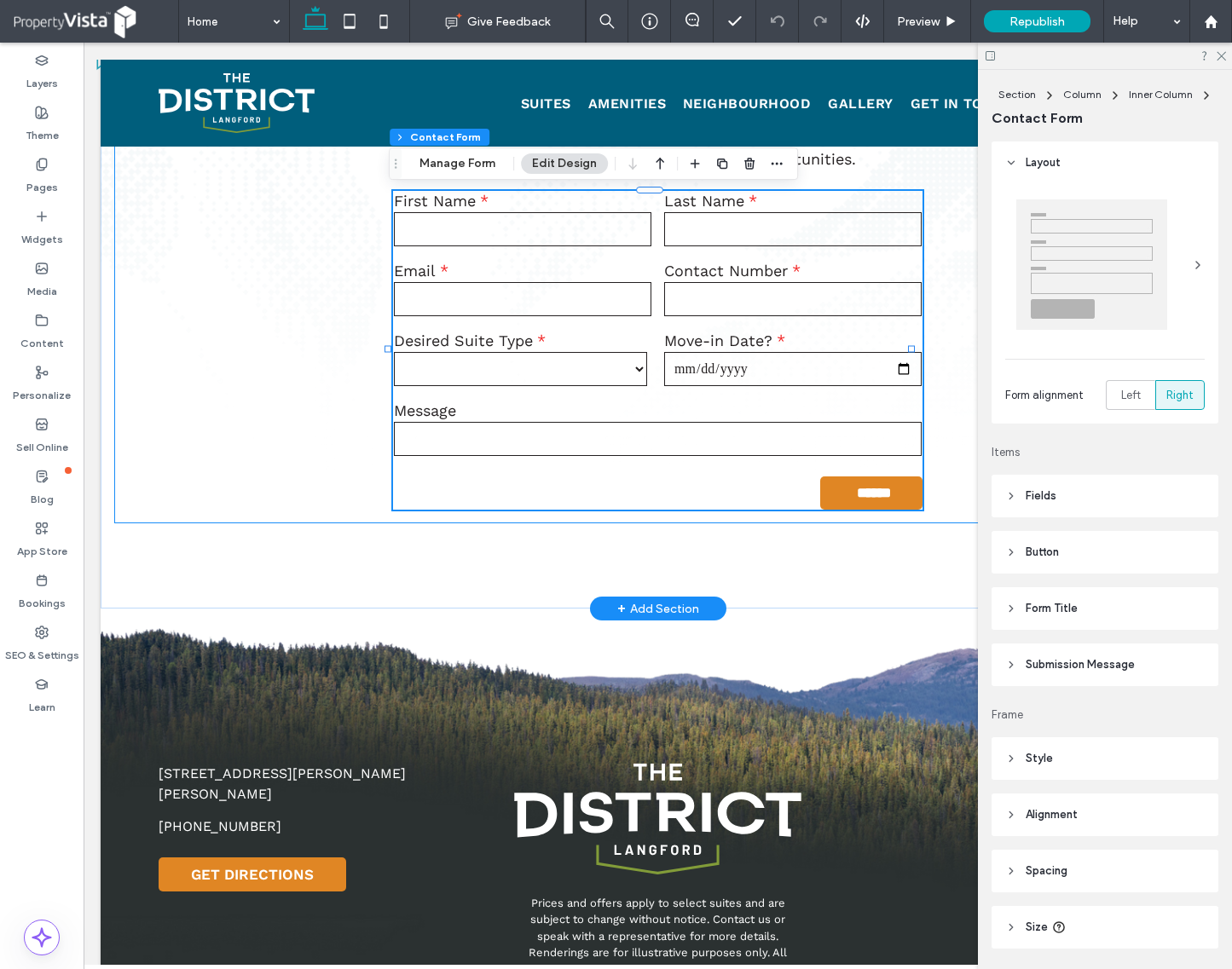
type input "*"
type input "***"
click at [546, 396] on div "Message" at bounding box center [657, 430] width 541 height 70
type input "*"
click at [475, 163] on button "Manage Form" at bounding box center [457, 163] width 98 height 21
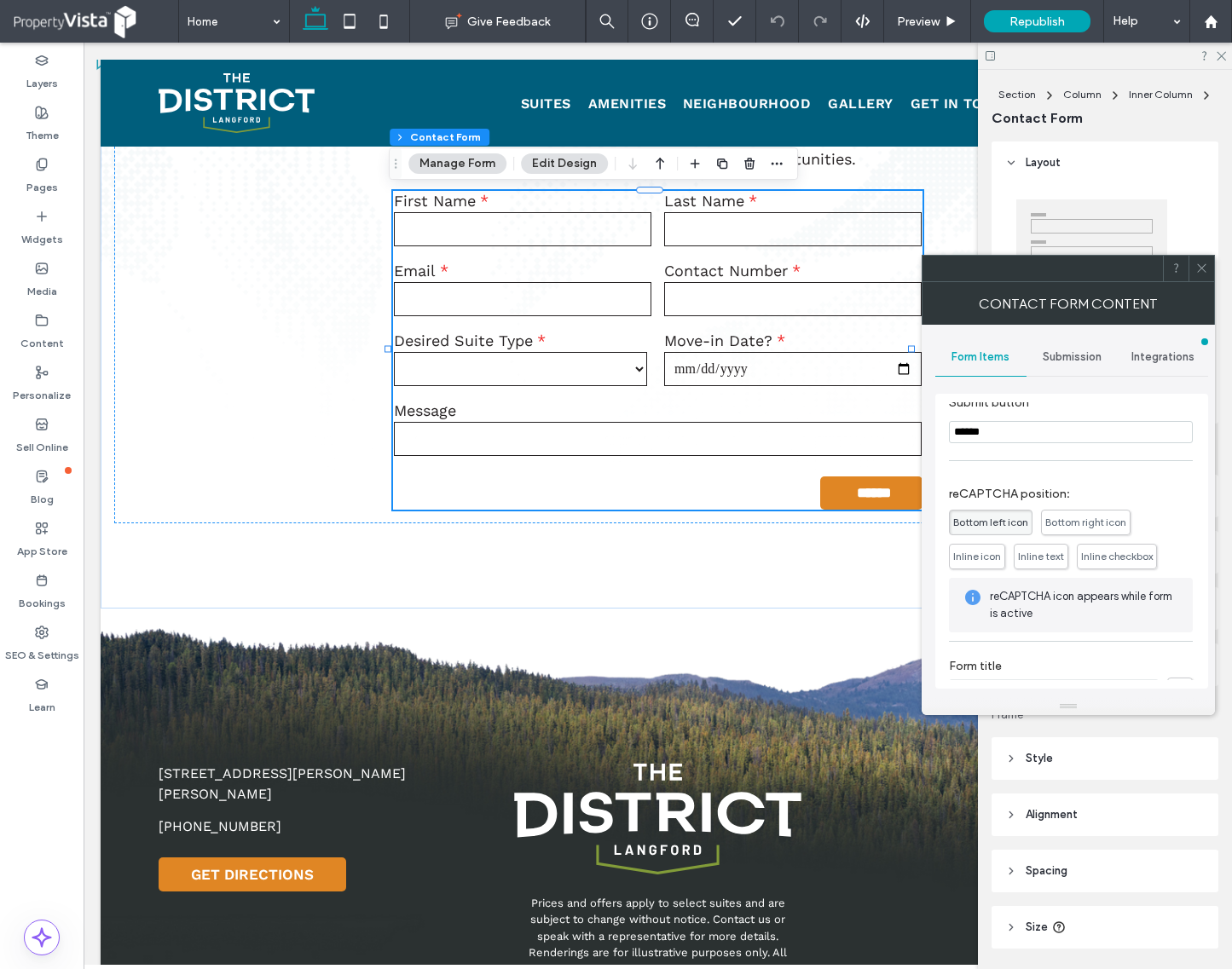
scroll to position [485, 0]
